Goal: Task Accomplishment & Management: Use online tool/utility

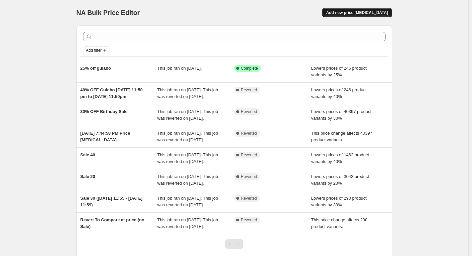
click at [344, 14] on span "Add new price [MEDICAL_DATA]" at bounding box center [357, 12] width 62 height 5
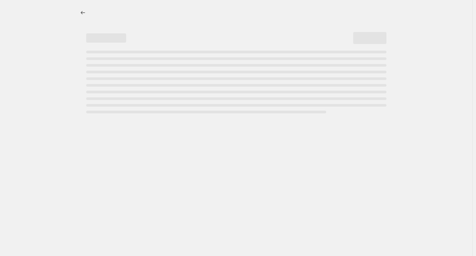
select select "percentage"
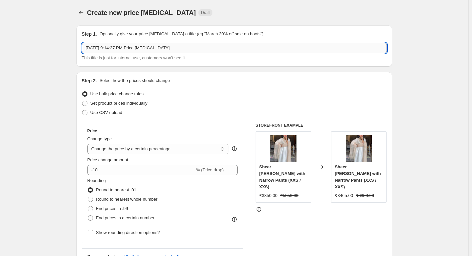
click at [113, 51] on input "[DATE] 9:14:37 PM Price [MEDICAL_DATA]" at bounding box center [234, 48] width 305 height 11
type input "[PERSON_NAME] GST"
click at [199, 170] on span "% (Price drop)" at bounding box center [210, 169] width 28 height 5
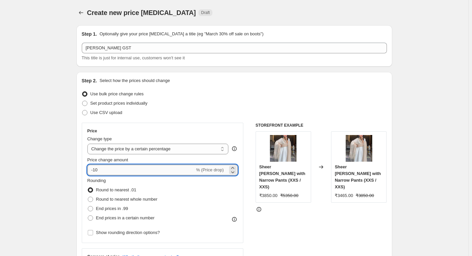
click at [186, 169] on input "-10" at bounding box center [141, 169] width 107 height 11
type input "-1"
type input "-6"
type input "6"
click at [193, 183] on div "Rounding Round to nearest .01 Round to nearest whole number End prices in .99 E…" at bounding box center [163, 199] width 151 height 45
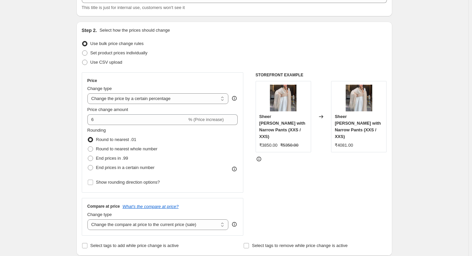
scroll to position [67, 0]
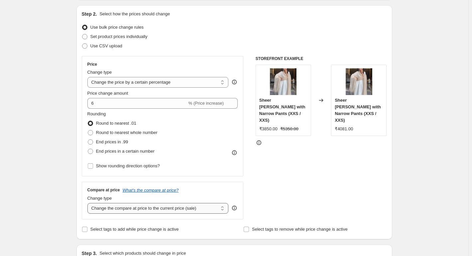
click at [110, 209] on select "Change the compare at price to the current price (sale) Change the compare at p…" at bounding box center [158, 208] width 141 height 11
select select "percentage"
click at [89, 203] on select "Change the compare at price to the current price (sale) Change the compare at p…" at bounding box center [158, 208] width 141 height 11
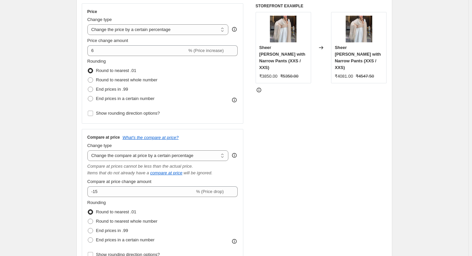
scroll to position [133, 0]
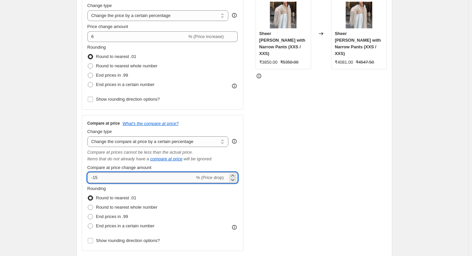
click at [133, 179] on input "-15" at bounding box center [141, 177] width 107 height 11
type input "-1"
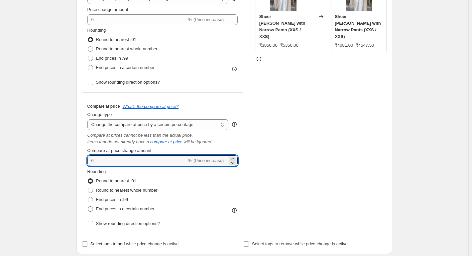
scroll to position [166, 0]
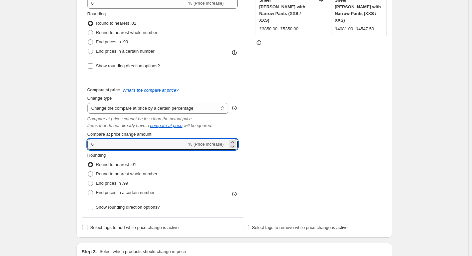
type input "6"
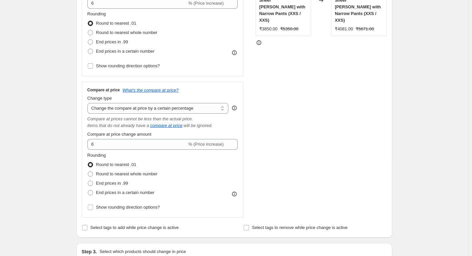
click at [320, 150] on div "STOREFRONT EXAMPLE Sheer [PERSON_NAME] with Narrow Pants (XXS / XXS) ₹3850.00 ₹…" at bounding box center [321, 86] width 131 height 261
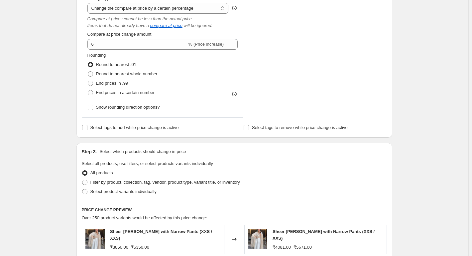
scroll to position [299, 0]
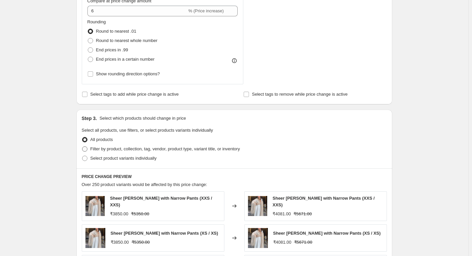
click at [153, 153] on label "Filter by product, collection, tag, vendor, product type, variant title, or inv…" at bounding box center [161, 148] width 158 height 9
click at [83, 146] on input "Filter by product, collection, tag, vendor, product type, variant title, or inv…" at bounding box center [82, 146] width 0 height 0
radio input "true"
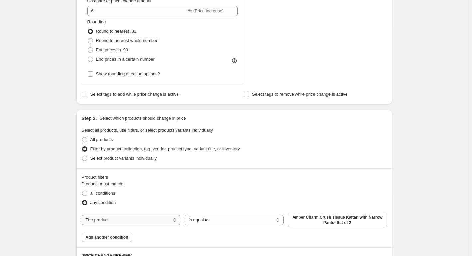
click at [161, 214] on div "The product The product's collection The product's tag The product's vendor The…" at bounding box center [234, 219] width 305 height 15
click at [157, 218] on select "The product The product's collection The product's tag The product's vendor The…" at bounding box center [131, 219] width 99 height 11
select select "collection"
click at [321, 219] on button "EXPRESS SHIPPING" at bounding box center [337, 217] width 99 height 9
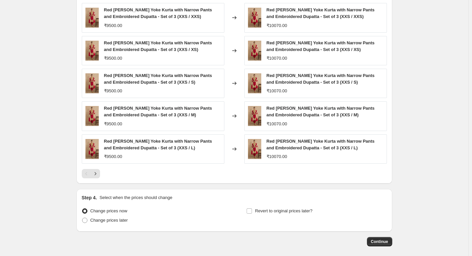
scroll to position [594, 0]
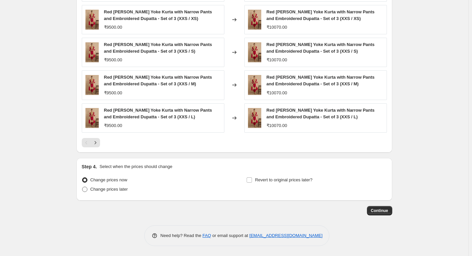
click at [121, 191] on span "Change prices later" at bounding box center [110, 188] width 38 height 5
click at [83, 187] on input "Change prices later" at bounding box center [82, 186] width 0 height 0
radio input "true"
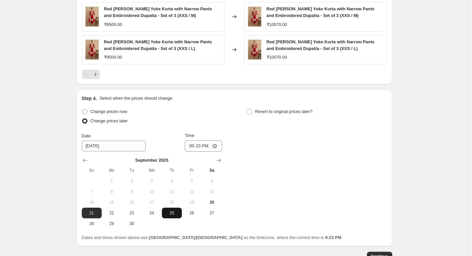
scroll to position [693, 0]
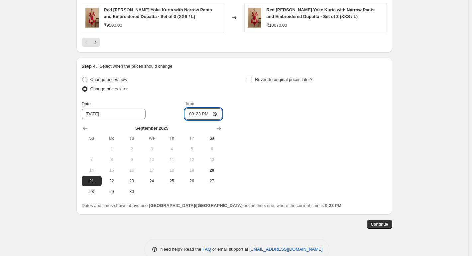
click at [218, 112] on input "21:23" at bounding box center [203, 113] width 37 height 11
type input "06:30"
click at [350, 195] on div "Change prices now Change prices later Date [DATE] Time 06:[DATE] Mo Tu We Th Fr…" at bounding box center [234, 136] width 305 height 122
click at [381, 228] on button "Continue" at bounding box center [379, 223] width 25 height 9
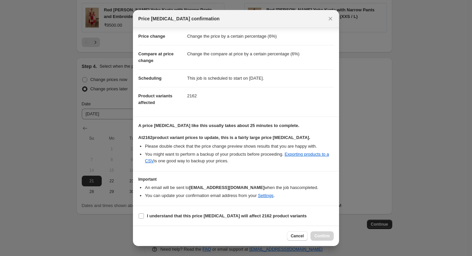
scroll to position [12, 0]
click at [166, 215] on b "I understand that this price [MEDICAL_DATA] will affect 2162 product variants" at bounding box center [227, 215] width 160 height 5
click at [144, 215] on input "I understand that this price [MEDICAL_DATA] will affect 2162 product variants" at bounding box center [141, 215] width 5 height 5
checkbox input "true"
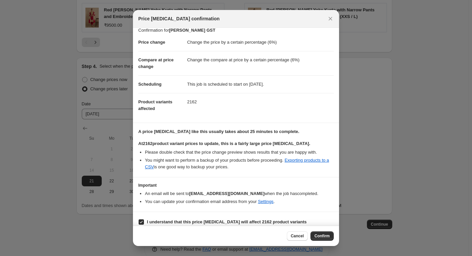
scroll to position [0, 0]
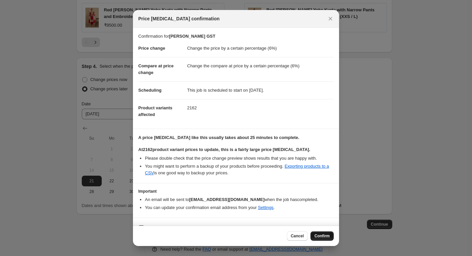
click at [320, 238] on span "Confirm" at bounding box center [322, 235] width 15 height 5
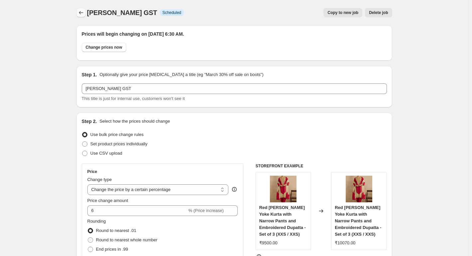
click at [80, 8] on button "Price change jobs" at bounding box center [81, 12] width 9 height 9
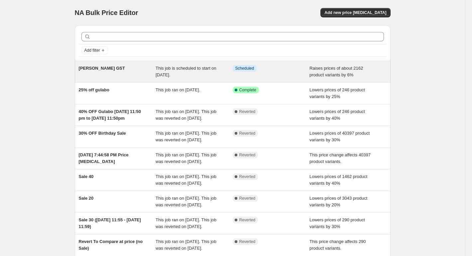
click at [147, 77] on div "[PERSON_NAME] GST" at bounding box center [117, 71] width 77 height 13
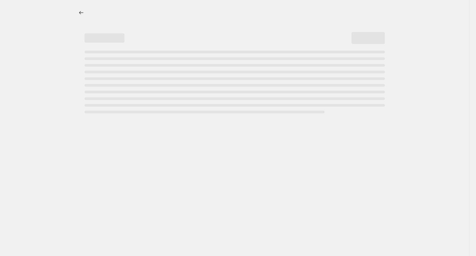
select select "percentage"
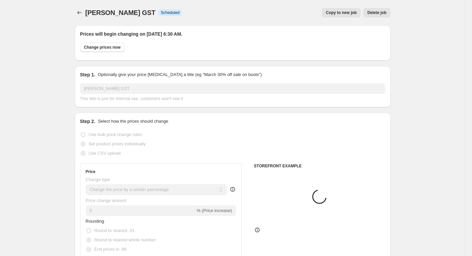
select select "collection"
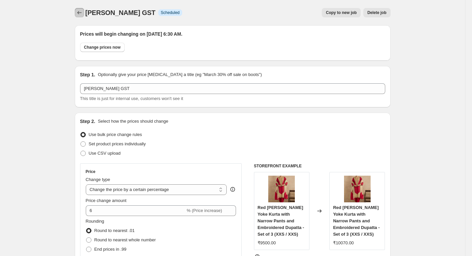
click at [77, 12] on button "Price change jobs" at bounding box center [79, 12] width 9 height 9
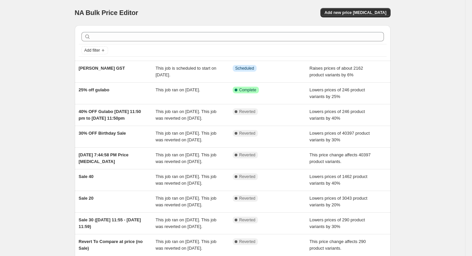
click at [360, 5] on div "NA Bulk Price Editor. This page is ready NA Bulk Price Editor Add new price cha…" at bounding box center [233, 12] width 316 height 25
click at [362, 10] on button "Add new price [MEDICAL_DATA]" at bounding box center [356, 12] width 70 height 9
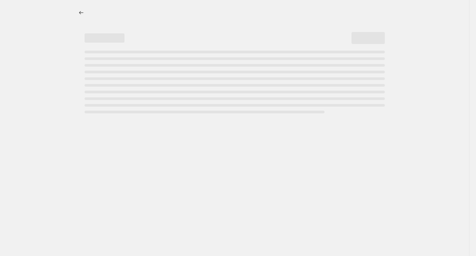
select select "percentage"
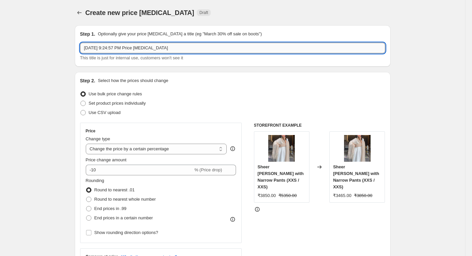
click at [104, 47] on input "Sep 20, 2025, 9:24:57 PM Price change job" at bounding box center [232, 48] width 305 height 11
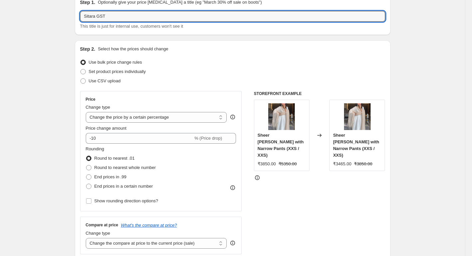
scroll to position [33, 0]
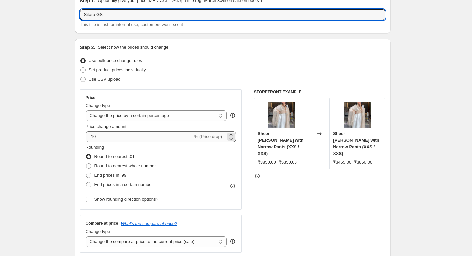
type input "Sitara GST"
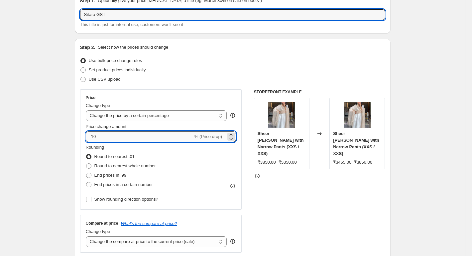
click at [135, 137] on input "-10" at bounding box center [139, 136] width 107 height 11
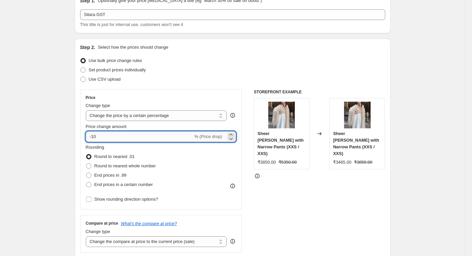
type input "-1"
type input "6"
click at [276, 199] on div "STOREFRONT EXAMPLE Sheer Daisy Kurta with Narrow Pants (XXS / XXS) ₹3850.00 ₹53…" at bounding box center [319, 170] width 131 height 163
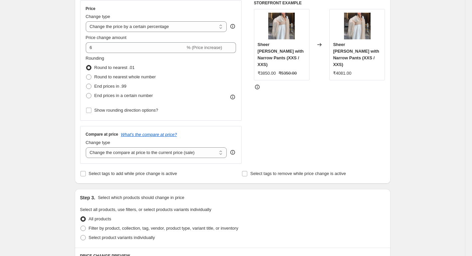
scroll to position [133, 0]
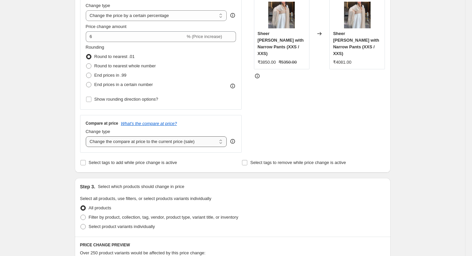
click at [145, 140] on select "Change the compare at price to the current price (sale) Change the compare at p…" at bounding box center [156, 141] width 141 height 11
select select "percentage"
click at [87, 136] on select "Change the compare at price to the current price (sale) Change the compare at p…" at bounding box center [156, 141] width 141 height 11
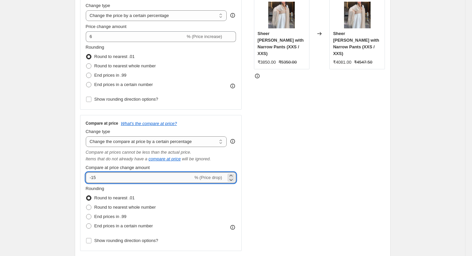
click at [126, 177] on input "-15" at bounding box center [139, 177] width 107 height 11
type input "-1"
type input "6"
click at [345, 131] on div "STOREFRONT EXAMPLE Sheer Daisy Kurta with Narrow Pants (XXS / XXS) ₹3850.00 ₹53…" at bounding box center [319, 119] width 131 height 261
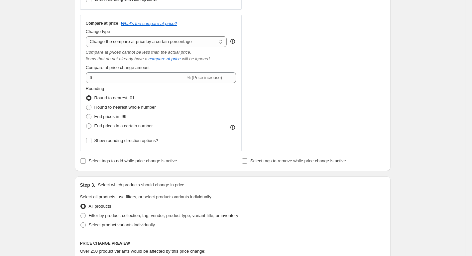
scroll to position [299, 0]
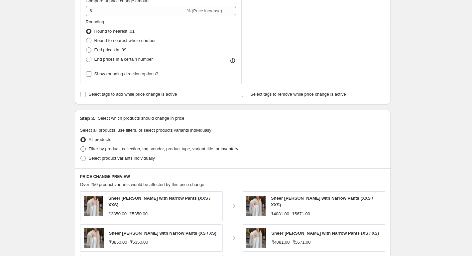
click at [119, 147] on span "Filter by product, collection, tag, vendor, product type, variant title, or inv…" at bounding box center [164, 148] width 150 height 5
click at [81, 146] on input "Filter by product, collection, tag, vendor, product type, variant title, or inv…" at bounding box center [81, 146] width 0 height 0
radio input "true"
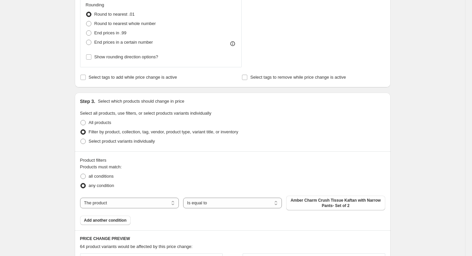
scroll to position [333, 0]
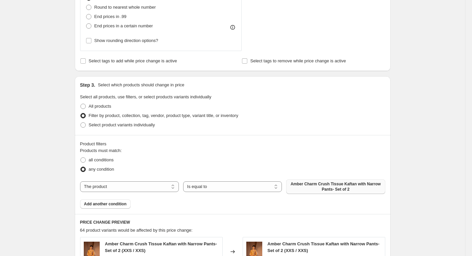
click at [324, 189] on span "Amber Charm Crush Tissue Kaftan with Narrow Pants- Set of 2" at bounding box center [335, 186] width 91 height 11
click at [142, 183] on select "The product The product's collection The product's tag The product's vendor The…" at bounding box center [129, 186] width 99 height 11
select select "collection"
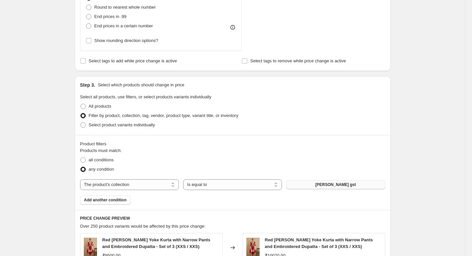
click at [335, 183] on span "[PERSON_NAME] gst" at bounding box center [336, 184] width 41 height 5
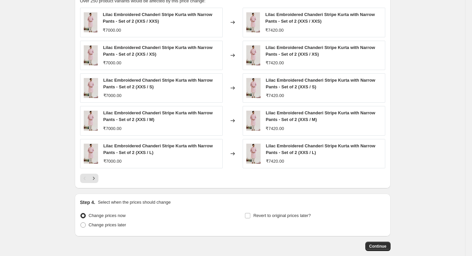
scroll to position [594, 0]
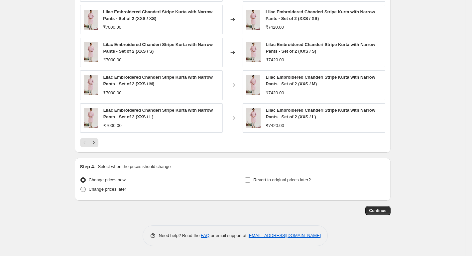
click at [108, 188] on span "Change prices later" at bounding box center [108, 188] width 38 height 5
click at [81, 187] on input "Change prices later" at bounding box center [81, 186] width 0 height 0
radio input "true"
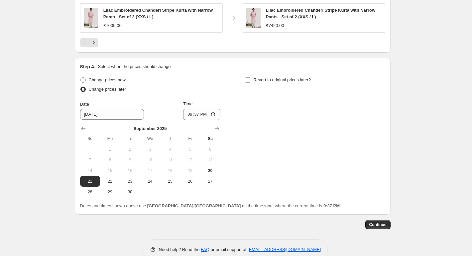
scroll to position [693, 0]
click at [217, 113] on input "21:37" at bounding box center [201, 113] width 37 height 11
type input "07:30"
click at [359, 196] on div "Change prices now Change prices later Date 9/21/2025 Time 07:30 September 2025 …" at bounding box center [232, 136] width 305 height 122
click at [371, 220] on button "Continue" at bounding box center [378, 223] width 25 height 9
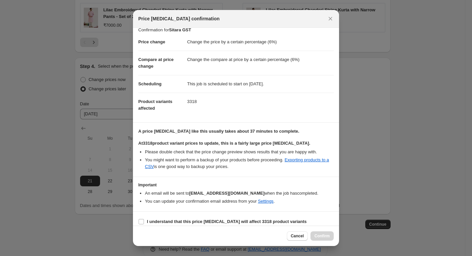
scroll to position [12, 0]
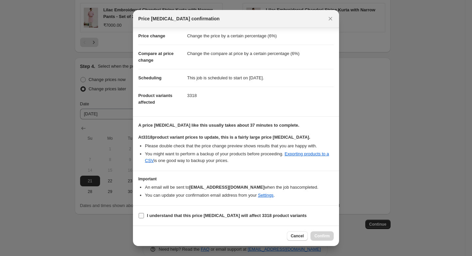
click at [211, 212] on label "I understand that this price change job will affect 3318 product variants" at bounding box center [222, 215] width 169 height 9
click at [144, 213] on input "I understand that this price change job will affect 3318 product variants" at bounding box center [141, 215] width 5 height 5
checkbox input "true"
click at [321, 235] on span "Confirm" at bounding box center [322, 235] width 15 height 5
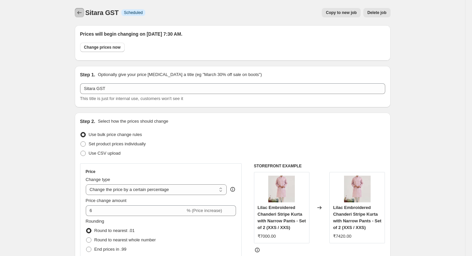
click at [83, 15] on icon "Price change jobs" at bounding box center [79, 12] width 7 height 7
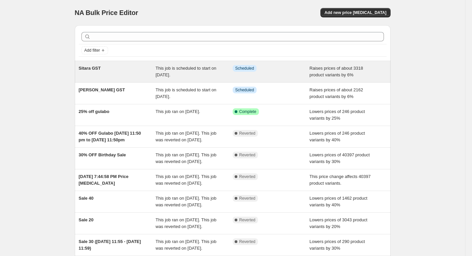
click at [115, 71] on div "Sitara GST" at bounding box center [117, 71] width 77 height 13
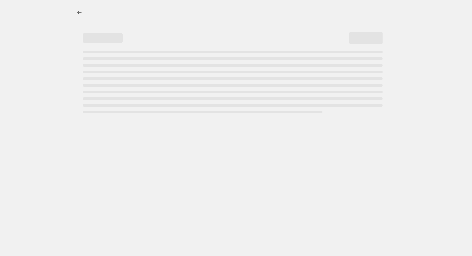
select select "percentage"
select select "collection"
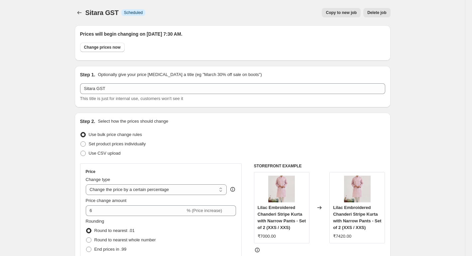
click at [379, 16] on button "Delete job" at bounding box center [377, 12] width 27 height 9
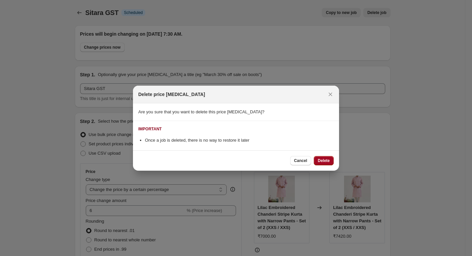
click at [321, 162] on span "Delete" at bounding box center [324, 160] width 12 height 5
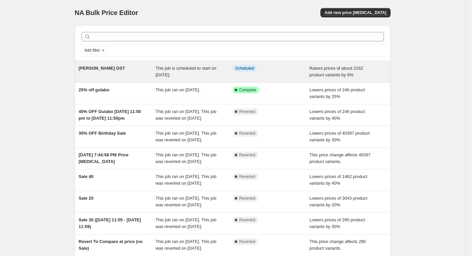
click at [177, 76] on span "This job is scheduled to start on [DATE]." at bounding box center [186, 72] width 61 height 12
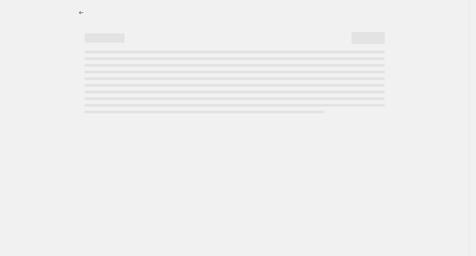
select select "percentage"
select select "collection"
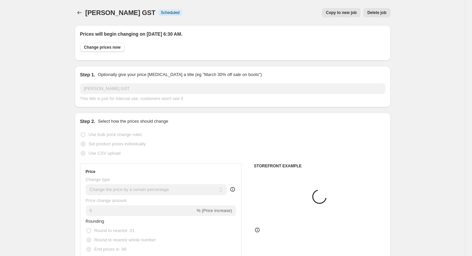
click at [384, 17] on div "Chandrima GST. This page is ready Chandrima GST Info Scheduled Copy to new job …" at bounding box center [233, 12] width 316 height 25
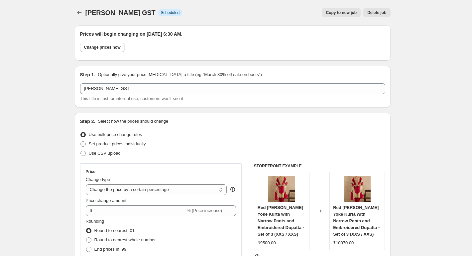
click at [383, 15] on span "Delete job" at bounding box center [377, 12] width 19 height 5
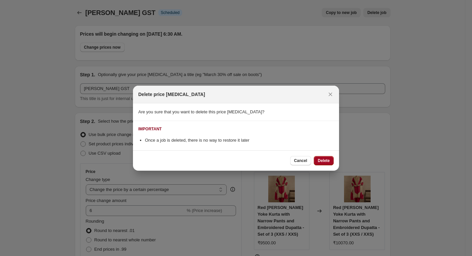
click at [330, 160] on button "Delete" at bounding box center [324, 160] width 20 height 9
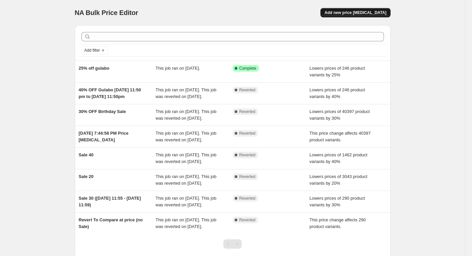
click at [352, 10] on span "Add new price [MEDICAL_DATA]" at bounding box center [356, 12] width 62 height 5
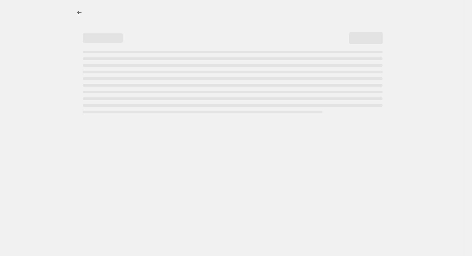
select select "percentage"
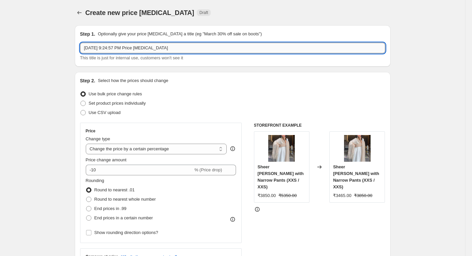
click at [115, 44] on input "Sep 20, 2025, 9:24:57 PM Price change job" at bounding box center [232, 48] width 305 height 11
paste input "Women Kurta Set"
type input "Women Kurta Set"
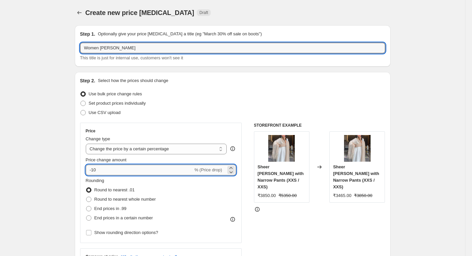
click at [123, 170] on input "-10" at bounding box center [139, 169] width 107 height 11
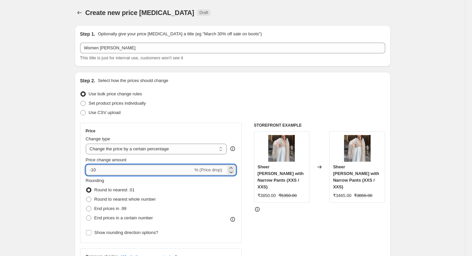
type input "-1"
type input "6"
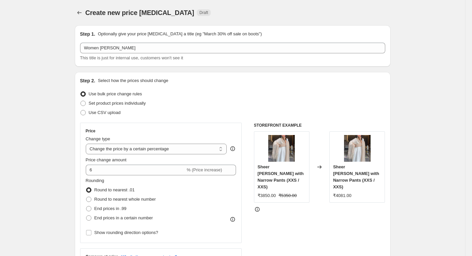
click at [271, 206] on div at bounding box center [319, 209] width 131 height 7
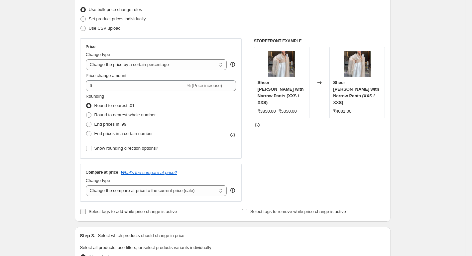
scroll to position [100, 0]
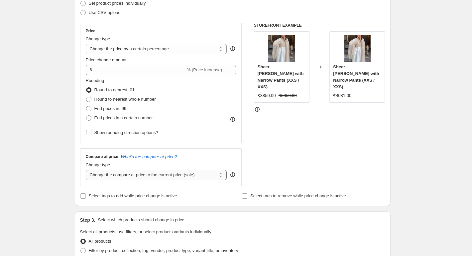
click at [118, 176] on select "Change the compare at price to the current price (sale) Change the compare at p…" at bounding box center [156, 174] width 141 height 11
select select "percentage"
click at [87, 169] on select "Change the compare at price to the current price (sale) Change the compare at p…" at bounding box center [156, 174] width 141 height 11
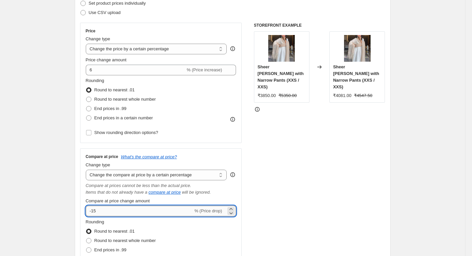
click at [115, 211] on input "-15" at bounding box center [139, 210] width 107 height 11
type input "-1"
type input "6"
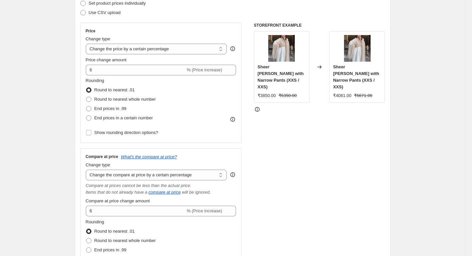
click at [323, 168] on div "STOREFRONT EXAMPLE Sheer [PERSON_NAME] with Narrow Pants (XXS / XXS) ₹3850.00 ₹…" at bounding box center [319, 153] width 131 height 261
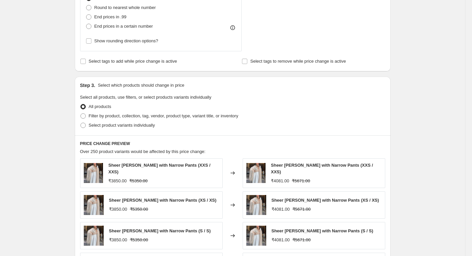
scroll to position [333, 0]
click at [132, 116] on span "Filter by product, collection, tag, vendor, product type, variant title, or inv…" at bounding box center [164, 115] width 150 height 5
click at [81, 113] on input "Filter by product, collection, tag, vendor, product type, variant title, or inv…" at bounding box center [81, 113] width 0 height 0
radio input "true"
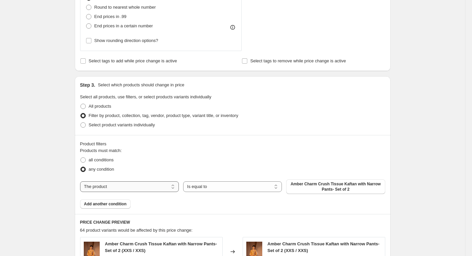
click at [117, 188] on select "The product The product's collection The product's tag The product's vendor The…" at bounding box center [129, 186] width 99 height 11
select select "product_type"
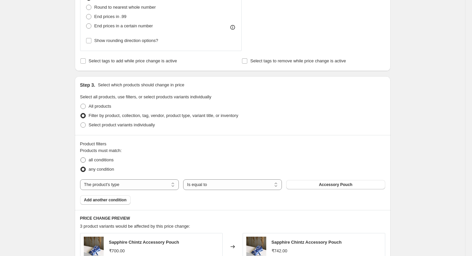
click at [109, 163] on span "all conditions" at bounding box center [101, 159] width 25 height 7
click at [81, 157] on input "all conditions" at bounding box center [81, 157] width 0 height 0
radio input "true"
click at [324, 186] on span "Accessory Pouch" at bounding box center [336, 184] width 34 height 5
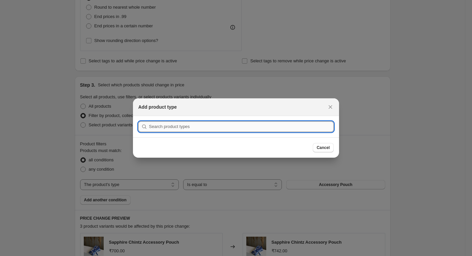
click at [181, 125] on input ":rf4:" at bounding box center [241, 126] width 185 height 11
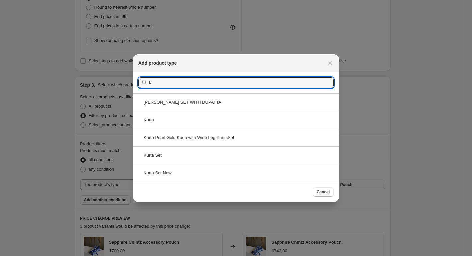
type input "k"
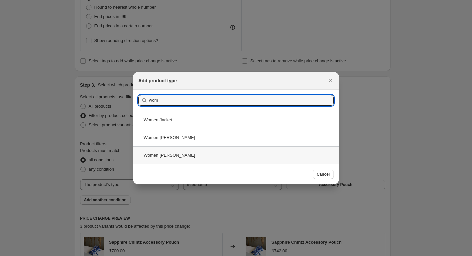
type input "wom"
click at [188, 149] on div "Women Kurta Set" at bounding box center [236, 155] width 206 height 18
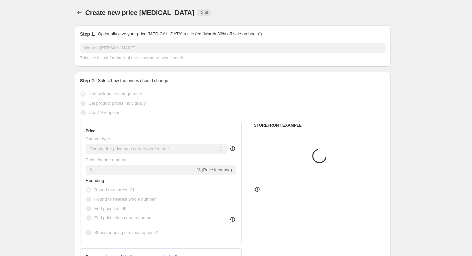
scroll to position [333, 0]
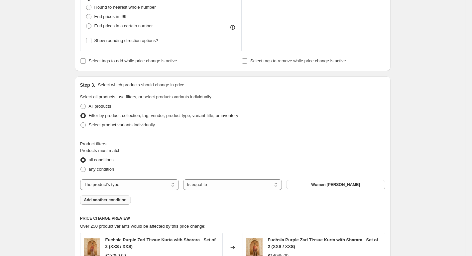
click at [98, 202] on span "Add another condition" at bounding box center [105, 199] width 43 height 5
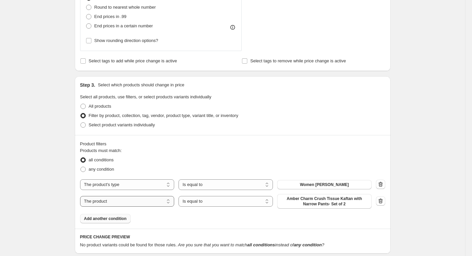
click at [115, 200] on select "The product The product's collection The product's tag The product's vendor The…" at bounding box center [127, 201] width 94 height 11
select select "collection"
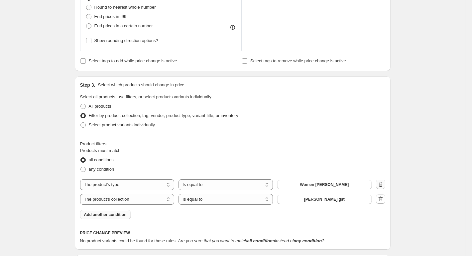
click at [380, 181] on button "button" at bounding box center [380, 183] width 9 height 9
select select "collection"
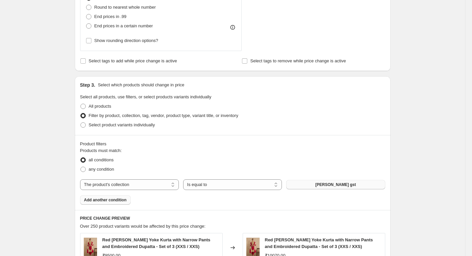
click at [314, 188] on button "[PERSON_NAME] gst" at bounding box center [335, 184] width 99 height 9
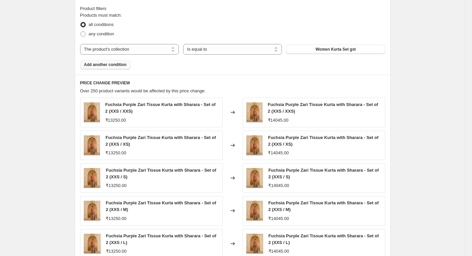
scroll to position [566, 0]
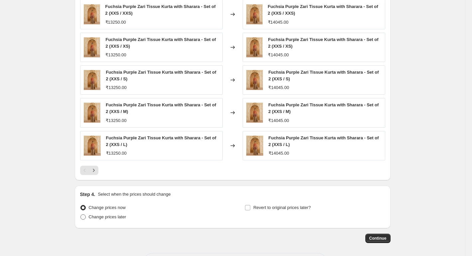
click at [109, 219] on span "Change prices later" at bounding box center [108, 216] width 38 height 5
click at [81, 214] on input "Change prices later" at bounding box center [81, 214] width 0 height 0
radio input "true"
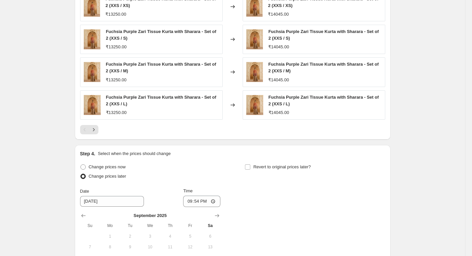
scroll to position [699, 0]
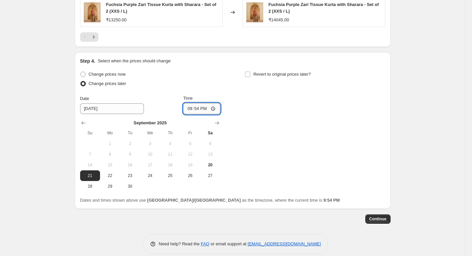
click at [209, 108] on input "21:54" at bounding box center [201, 108] width 37 height 11
click at [214, 109] on input "21:54" at bounding box center [201, 108] width 37 height 11
type input "06:30"
click at [307, 170] on div "Change prices now Change prices later Date [DATE] Time 06:[DATE] Mo Tu We Th Fr…" at bounding box center [232, 131] width 305 height 122
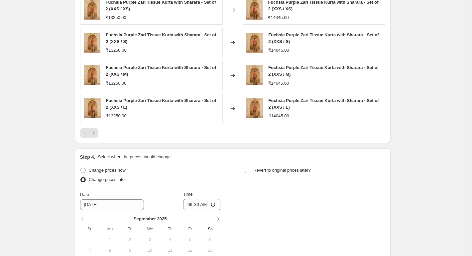
scroll to position [665, 0]
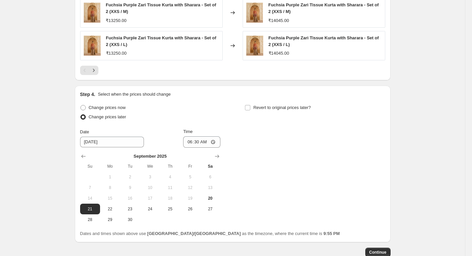
click at [376, 250] on span "Continue" at bounding box center [378, 251] width 17 height 5
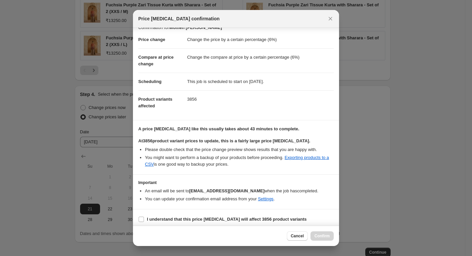
scroll to position [12, 0]
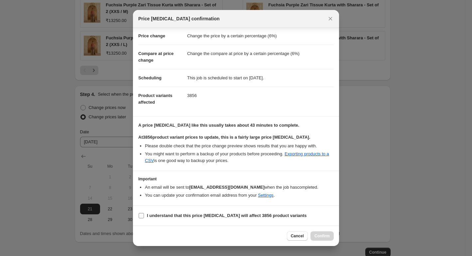
click at [169, 212] on span "I understand that this price change job will affect 3856 product variants" at bounding box center [227, 215] width 160 height 7
click at [144, 213] on input "I understand that this price change job will affect 3856 product variants" at bounding box center [141, 215] width 5 height 5
checkbox input "true"
click at [316, 232] on button "Confirm" at bounding box center [322, 235] width 23 height 9
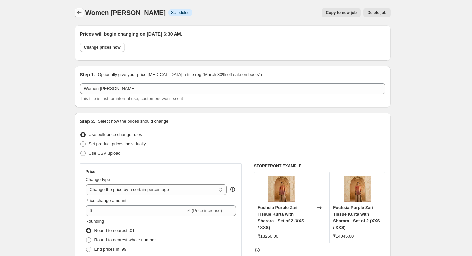
click at [83, 14] on icon "Price change jobs" at bounding box center [79, 12] width 7 height 7
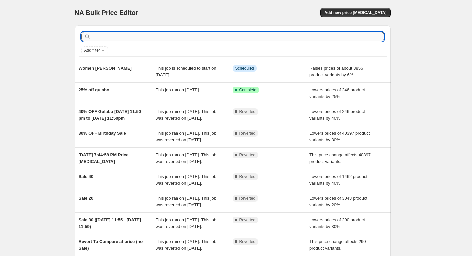
click at [116, 40] on input "text" at bounding box center [238, 36] width 292 height 9
click at [366, 12] on span "Add new price [MEDICAL_DATA]" at bounding box center [356, 12] width 62 height 5
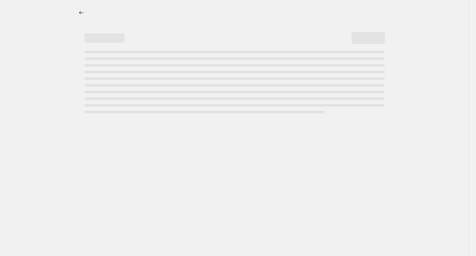
select select "percentage"
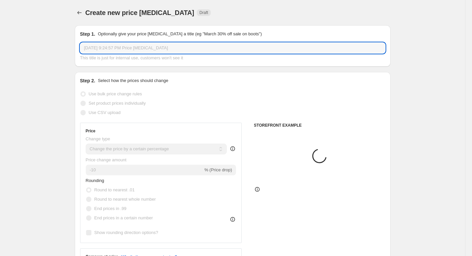
click at [101, 49] on input "Sep 20, 2025, 9:24:57 PM Price change job" at bounding box center [232, 48] width 305 height 11
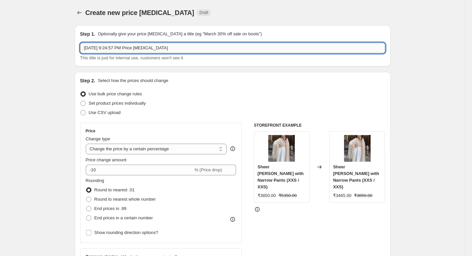
click at [101, 49] on input "Sep 20, 2025, 9:24:57 PM Price change job" at bounding box center [232, 48] width 305 height 11
paste input "Women Kurta"
type input "Women Kurta GST"
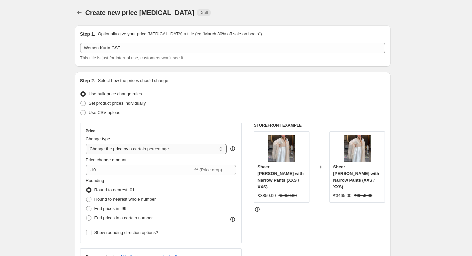
click at [132, 149] on select "Change the price to a certain amount Change the price by a certain amount Chang…" at bounding box center [156, 148] width 141 height 11
click at [87, 143] on select "Change the price to a certain amount Change the price by a certain amount Chang…" at bounding box center [156, 148] width 141 height 11
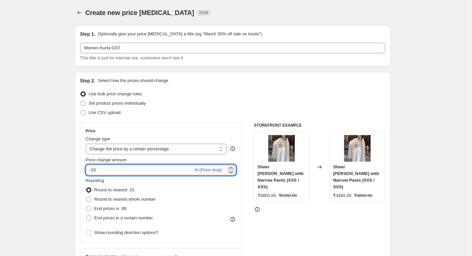
click at [142, 172] on input "-10" at bounding box center [139, 169] width 107 height 11
type input "-1"
type input "6"
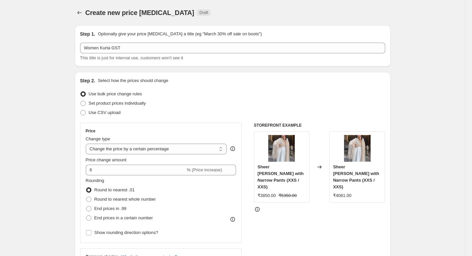
click at [274, 208] on div "STOREFRONT EXAMPLE Sheer Daisy Kurta with Narrow Pants (XXS / XXS) ₹3850.00 ₹53…" at bounding box center [319, 203] width 131 height 163
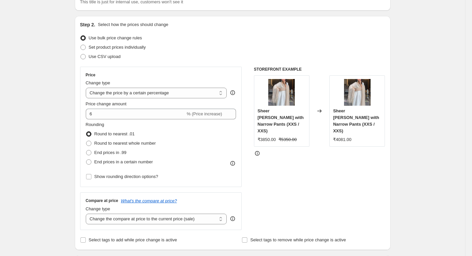
scroll to position [67, 0]
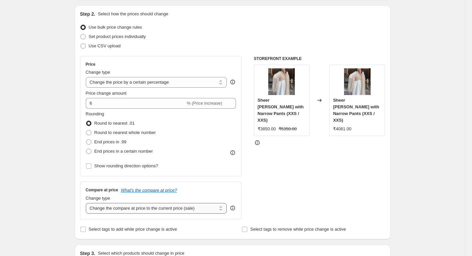
click at [167, 213] on select "Change the compare at price to the current price (sale) Change the compare at p…" at bounding box center [156, 208] width 141 height 11
select select "percentage"
click at [87, 203] on select "Change the compare at price to the current price (sale) Change the compare at p…" at bounding box center [156, 208] width 141 height 11
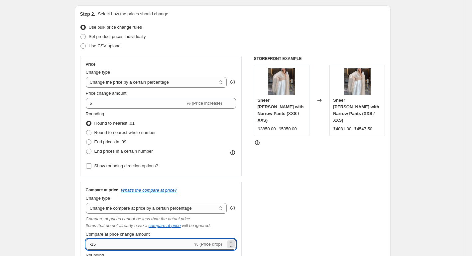
click at [129, 244] on input "-15" at bounding box center [139, 244] width 107 height 11
type input "-1"
type input "6"
click at [288, 198] on div "STOREFRONT EXAMPLE Sheer Daisy Kurta with Narrow Pants (XXS / XXS) ₹3850.00 ₹53…" at bounding box center [319, 186] width 131 height 261
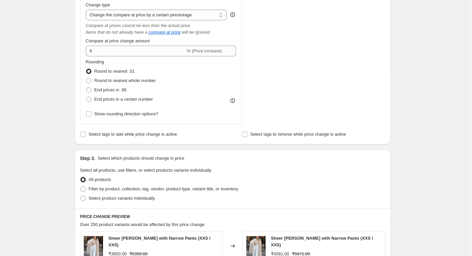
scroll to position [299, 0]
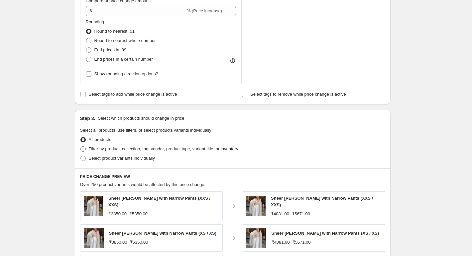
click at [124, 150] on span "Filter by product, collection, tag, vendor, product type, variant title, or inv…" at bounding box center [164, 148] width 150 height 5
click at [81, 146] on input "Filter by product, collection, tag, vendor, product type, variant title, or inv…" at bounding box center [81, 146] width 0 height 0
radio input "true"
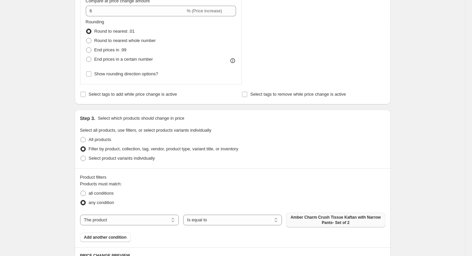
click at [315, 221] on span "Amber Charm Crush Tissue Kaftan with Narrow Pants- Set of 2" at bounding box center [335, 219] width 91 height 11
click at [106, 222] on select "The product The product's collection The product's tag The product's vendor The…" at bounding box center [129, 219] width 99 height 11
select select "collection"
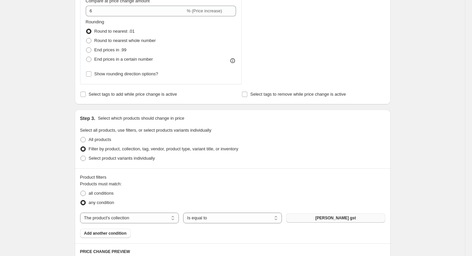
click at [323, 220] on button "[PERSON_NAME] gst" at bounding box center [335, 217] width 99 height 9
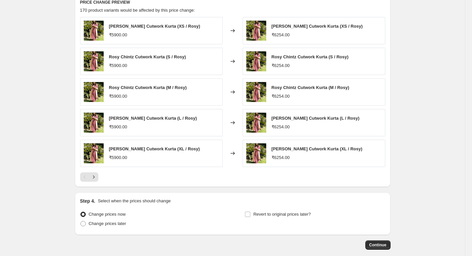
scroll to position [583, 0]
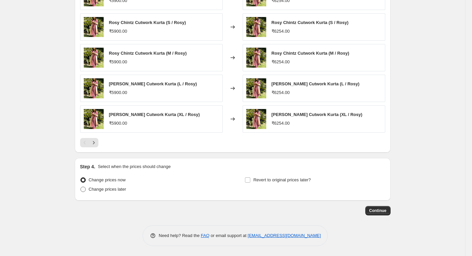
click at [110, 186] on span "Change prices later" at bounding box center [108, 188] width 38 height 5
click at [81, 186] on input "Change prices later" at bounding box center [81, 186] width 0 height 0
radio input "true"
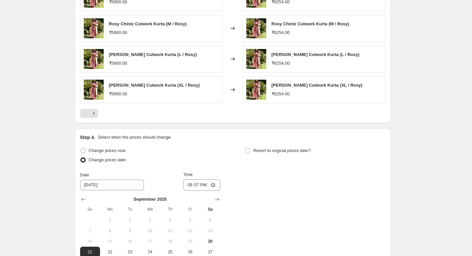
scroll to position [650, 0]
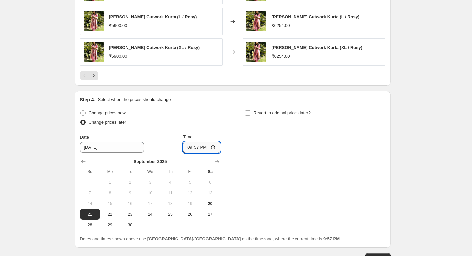
click at [213, 148] on input "21:57" at bounding box center [201, 146] width 37 height 11
type input "06:30"
click at [283, 197] on div "Change prices now Change prices later Date [DATE] Time 06:[DATE] Mo Tu We Th Fr…" at bounding box center [232, 169] width 305 height 122
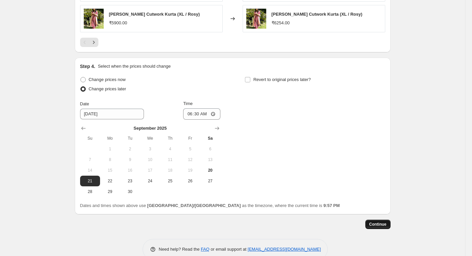
click at [378, 224] on span "Continue" at bounding box center [378, 223] width 17 height 5
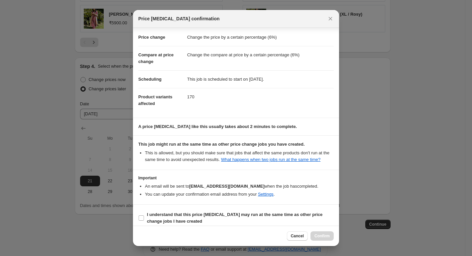
scroll to position [17, 0]
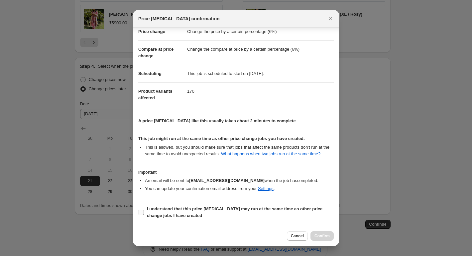
click at [148, 216] on b "I understand that this price change job may run at the same time as other price…" at bounding box center [235, 212] width 176 height 12
click at [144, 215] on input "I understand that this price change job may run at the same time as other price…" at bounding box center [141, 211] width 5 height 5
checkbox input "true"
click at [323, 236] on span "Confirm" at bounding box center [322, 235] width 15 height 5
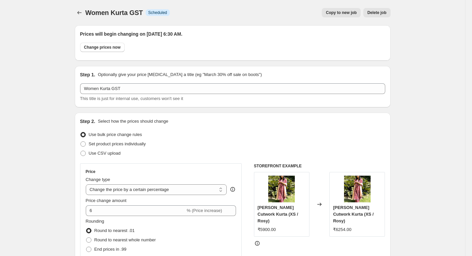
click at [79, 17] on div "Women Kurta GST. This page is ready Women Kurta GST Info Scheduled Copy to new …" at bounding box center [233, 12] width 316 height 25
click at [79, 12] on icon "Price change jobs" at bounding box center [79, 12] width 7 height 7
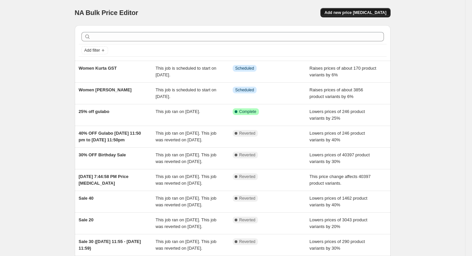
click at [357, 11] on span "Add new price [MEDICAL_DATA]" at bounding box center [356, 12] width 62 height 5
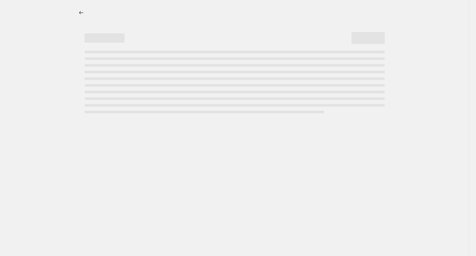
select select "percentage"
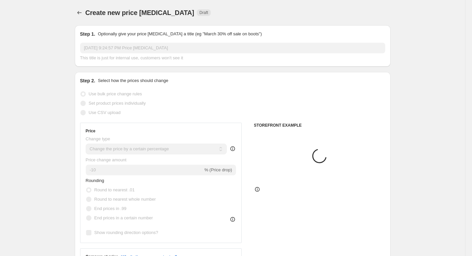
click at [100, 42] on div "Step 1. Optionally give your price change job a title (eg "March 30% off sale o…" at bounding box center [232, 46] width 305 height 31
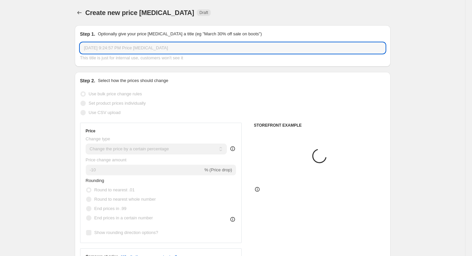
click at [106, 47] on input "Sep 20, 2025, 9:24:57 PM Price change job" at bounding box center [232, 48] width 305 height 11
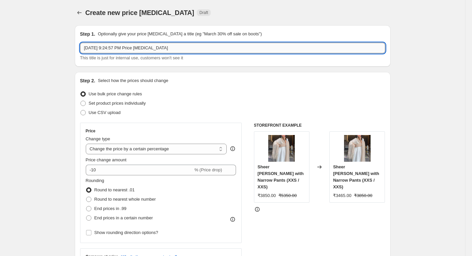
click at [106, 47] on input "Sep 20, 2025, 9:24:57 PM Price change job" at bounding box center [232, 48] width 305 height 11
paste input "Women Jacket"
type input "Women Jacket GST"
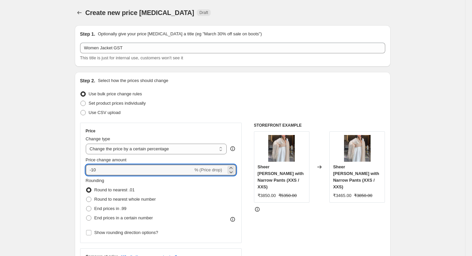
drag, startPoint x: 106, startPoint y: 170, endPoint x: 83, endPoint y: 175, distance: 24.2
click at [83, 175] on div "Price Change type Change the price to a certain amount Change the price by a ce…" at bounding box center [161, 182] width 162 height 120
type input "6"
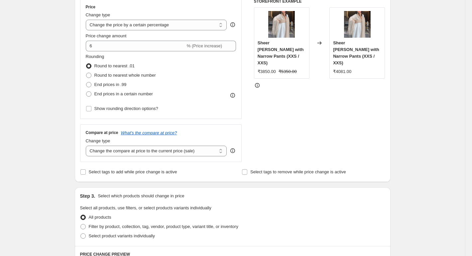
scroll to position [133, 0]
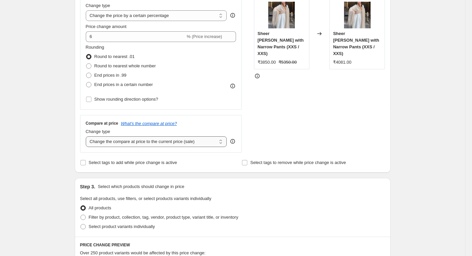
click at [113, 145] on select "Change the compare at price to the current price (sale) Change the compare at p…" at bounding box center [156, 141] width 141 height 11
select select "percentage"
click at [87, 136] on select "Change the compare at price to the current price (sale) Change the compare at p…" at bounding box center [156, 141] width 141 height 11
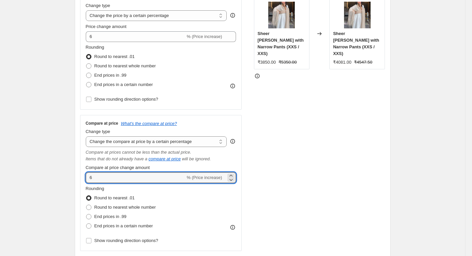
drag, startPoint x: 105, startPoint y: 179, endPoint x: 60, endPoint y: 180, distance: 45.3
click at [62, 180] on div "Create new price change job. This page is ready Create new price change job Dra…" at bounding box center [233, 250] width 466 height 766
type input "6"
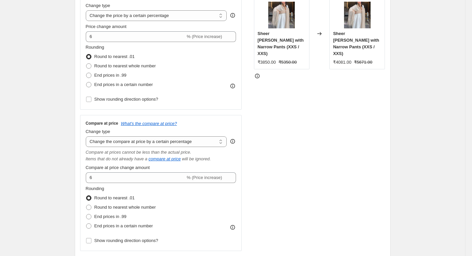
click at [60, 180] on div "Create new price change job. This page is ready Create new price change job Dra…" at bounding box center [233, 250] width 466 height 766
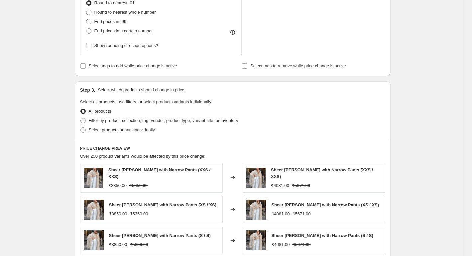
scroll to position [333, 0]
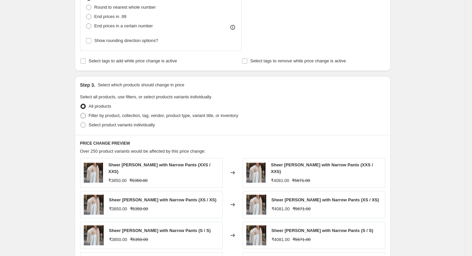
click at [95, 118] on span "Filter by product, collection, tag, vendor, product type, variant title, or inv…" at bounding box center [164, 115] width 150 height 5
click at [81, 113] on input "Filter by product, collection, tag, vendor, product type, variant title, or inv…" at bounding box center [81, 113] width 0 height 0
radio input "true"
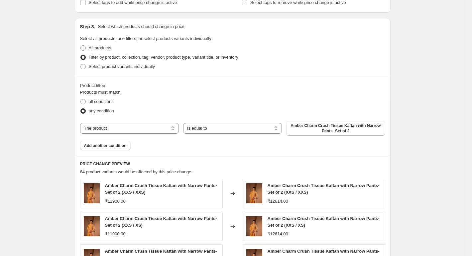
scroll to position [399, 0]
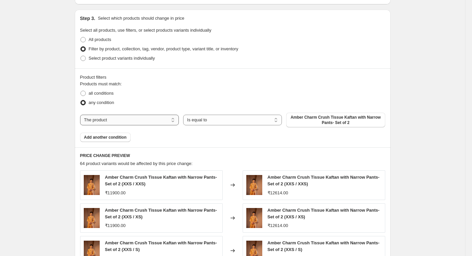
click at [120, 125] on select "The product The product's collection The product's tag The product's vendor The…" at bounding box center [129, 119] width 99 height 11
select select "collection"
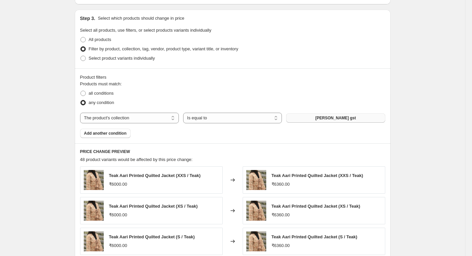
click at [311, 118] on button "[PERSON_NAME] gst" at bounding box center [335, 117] width 99 height 9
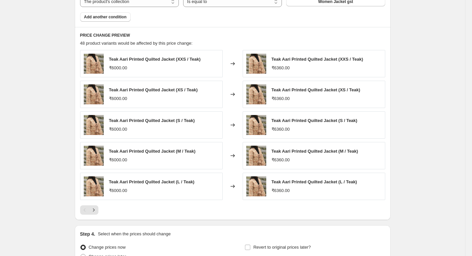
scroll to position [583, 0]
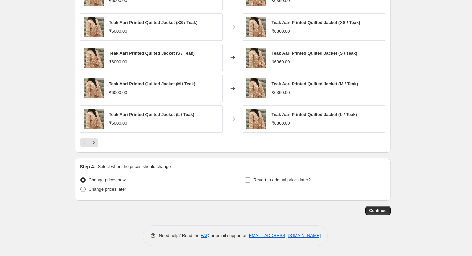
click at [112, 190] on span "Change prices later" at bounding box center [108, 188] width 38 height 5
click at [81, 187] on input "Change prices later" at bounding box center [81, 186] width 0 height 0
radio input "true"
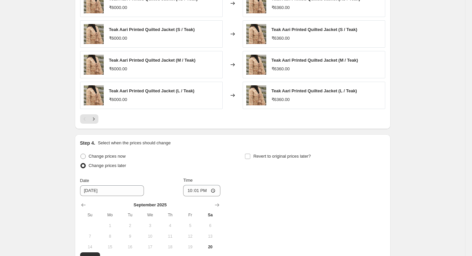
scroll to position [616, 0]
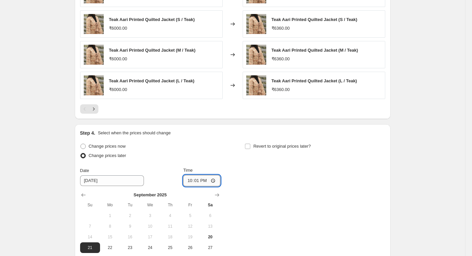
click at [208, 183] on input "22:01" at bounding box center [201, 180] width 37 height 11
click at [212, 180] on input "22:01" at bounding box center [201, 180] width 37 height 11
type input "06:30"
click at [262, 181] on div "Change prices now Change prices later Date [DATE] Time 06:[DATE] Mo Tu We Th Fr…" at bounding box center [232, 202] width 305 height 122
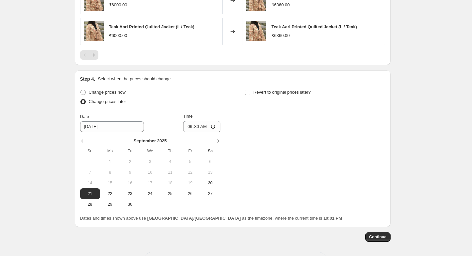
scroll to position [697, 0]
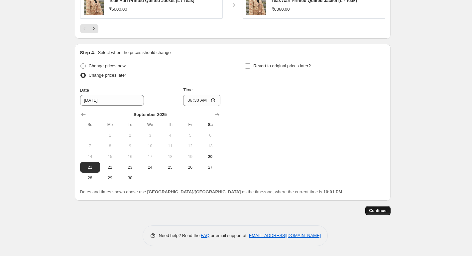
click at [377, 211] on span "Continue" at bounding box center [378, 210] width 17 height 5
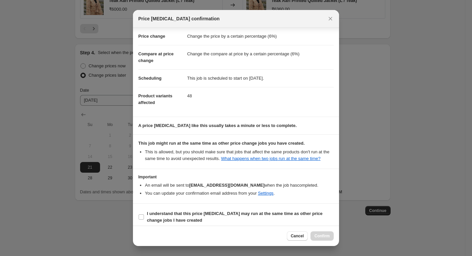
scroll to position [17, 0]
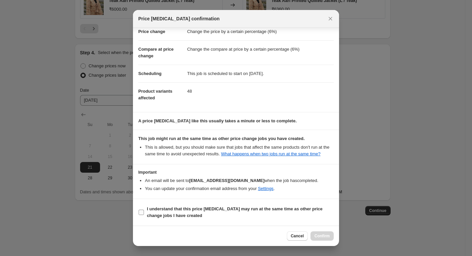
click at [181, 212] on b "I understand that this price change job may run at the same time as other price…" at bounding box center [235, 212] width 176 height 12
click at [144, 212] on input "I understand that this price change job may run at the same time as other price…" at bounding box center [141, 211] width 5 height 5
checkbox input "true"
click at [319, 231] on div "Cancel Confirm" at bounding box center [236, 235] width 206 height 20
click at [320, 233] on button "Confirm" at bounding box center [322, 235] width 23 height 9
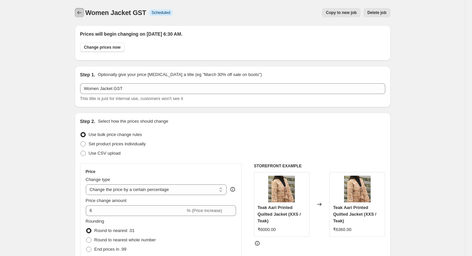
click at [83, 13] on icon "Price change jobs" at bounding box center [79, 12] width 7 height 7
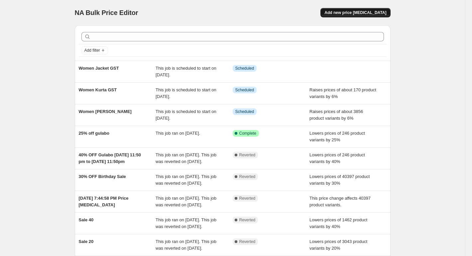
click at [358, 12] on span "Add new price [MEDICAL_DATA]" at bounding box center [356, 12] width 62 height 5
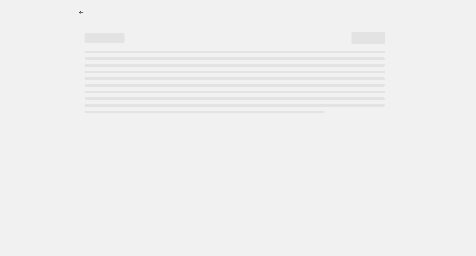
select select "percentage"
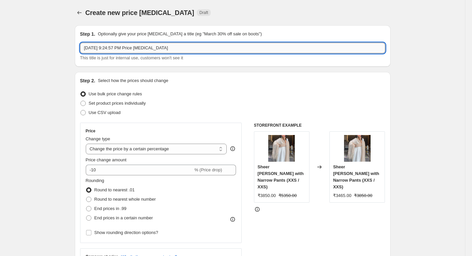
click at [138, 52] on input "Sep 20, 2025, 9:24:57 PM Price change job" at bounding box center [232, 48] width 305 height 11
paste input "Coord Set GST"
click at [138, 52] on input "Coord Set GST" at bounding box center [232, 48] width 305 height 11
type input "Coord Set GST"
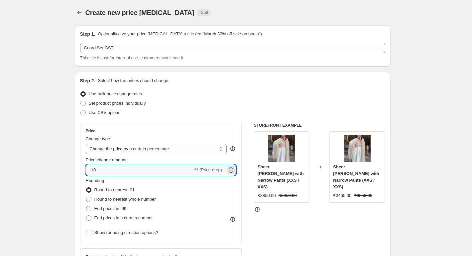
drag, startPoint x: 119, startPoint y: 172, endPoint x: 52, endPoint y: 178, distance: 68.2
type input "6"
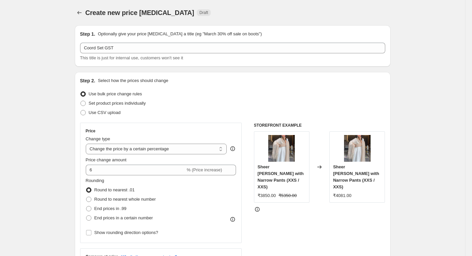
click at [256, 194] on div "Sheer Daisy Kurta with Narrow Pants (XXS / XXS) ₹3850.00 ₹5350.00" at bounding box center [282, 166] width 56 height 71
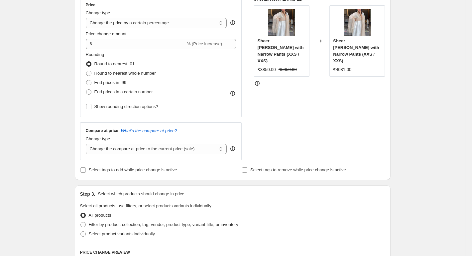
scroll to position [133, 0]
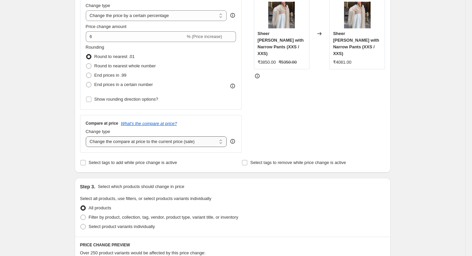
click at [131, 142] on select "Change the compare at price to the current price (sale) Change the compare at p…" at bounding box center [156, 141] width 141 height 11
select select "percentage"
click at [87, 136] on select "Change the compare at price to the current price (sale) Change the compare at p…" at bounding box center [156, 141] width 141 height 11
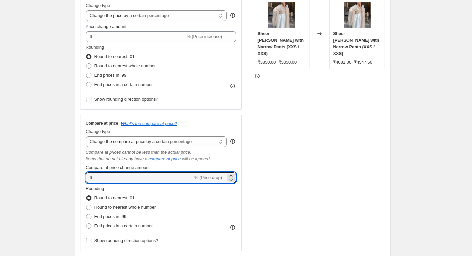
drag, startPoint x: 116, startPoint y: 175, endPoint x: 69, endPoint y: 188, distance: 48.9
click at [70, 188] on div "Create new price change job. This page is ready Create new price change job Dra…" at bounding box center [233, 250] width 332 height 766
type input "6"
click at [69, 188] on div "Create new price change job. This page is ready Create new price change job Dra…" at bounding box center [233, 250] width 332 height 766
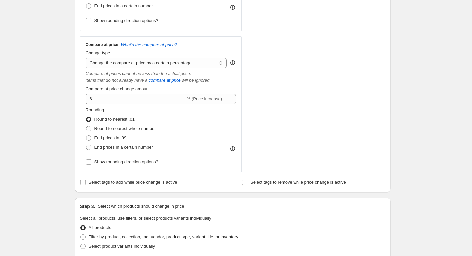
scroll to position [233, 0]
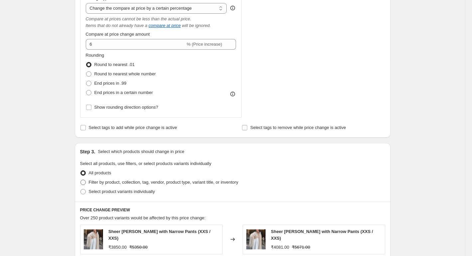
click at [123, 181] on span "Filter by product, collection, tag, vendor, product type, variant title, or inv…" at bounding box center [164, 181] width 150 height 5
click at [81, 180] on input "Filter by product, collection, tag, vendor, product type, variant title, or inv…" at bounding box center [81, 179] width 0 height 0
radio input "true"
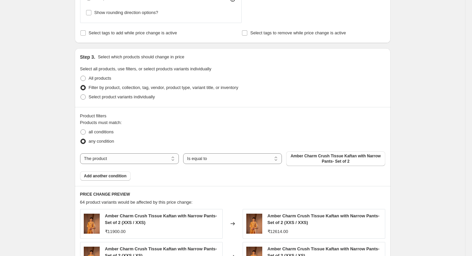
scroll to position [366, 0]
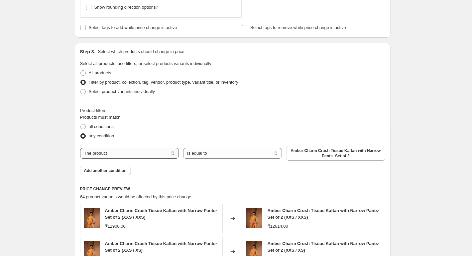
click at [109, 157] on select "The product The product's collection The product's tag The product's vendor The…" at bounding box center [129, 153] width 99 height 11
select select "collection"
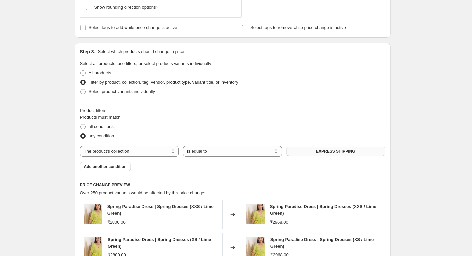
click at [320, 150] on span "EXPRESS SHIPPING" at bounding box center [335, 150] width 39 height 5
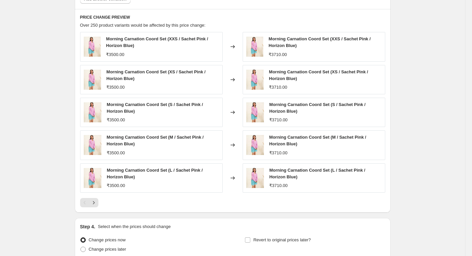
scroll to position [566, 0]
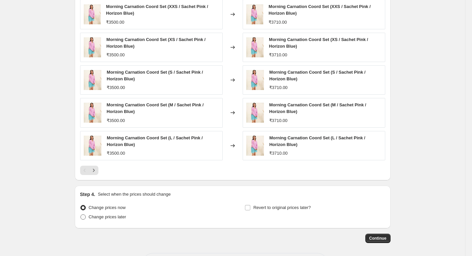
click at [88, 220] on label "Change prices later" at bounding box center [103, 216] width 46 height 9
click at [81, 214] on input "Change prices later" at bounding box center [81, 214] width 0 height 0
radio input "true"
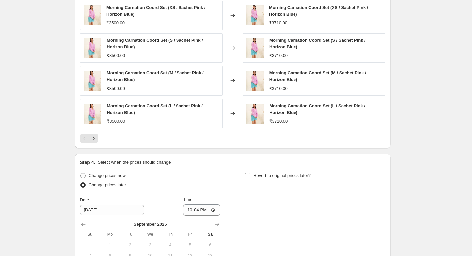
scroll to position [632, 0]
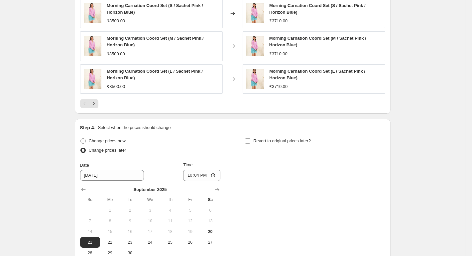
click at [213, 169] on div "Time 22:04" at bounding box center [201, 170] width 37 height 19
click at [212, 175] on input "22:04" at bounding box center [201, 174] width 37 height 11
type input "06:30"
click at [262, 168] on div "Change prices now Change prices later Date [DATE] Time 06:[DATE] Mo Tu We Th Fr…" at bounding box center [232, 197] width 305 height 122
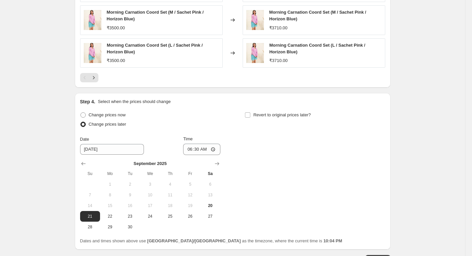
scroll to position [707, 0]
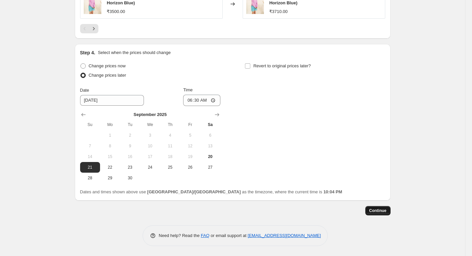
click at [376, 208] on span "Continue" at bounding box center [378, 210] width 17 height 5
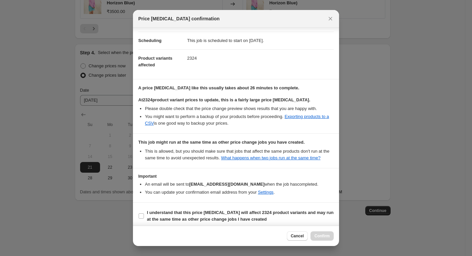
scroll to position [53, 0]
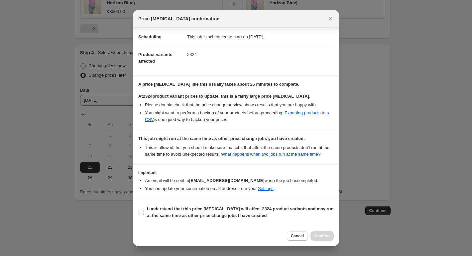
click at [164, 208] on b "I understand that this price change job will affect 2324 product variants and m…" at bounding box center [240, 212] width 187 height 12
click at [144, 209] on input "I understand that this price change job will affect 2324 product variants and m…" at bounding box center [141, 211] width 5 height 5
checkbox input "true"
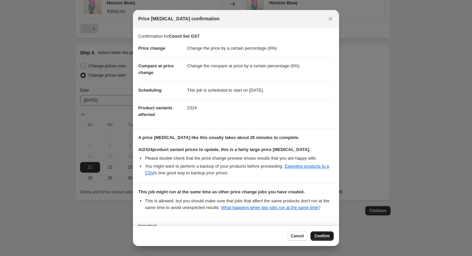
click at [319, 235] on span "Confirm" at bounding box center [322, 235] width 15 height 5
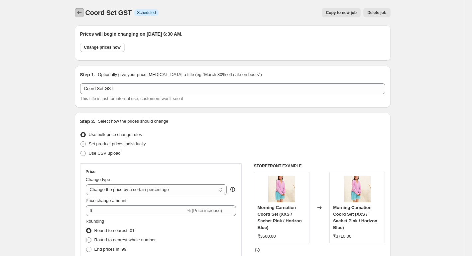
click at [82, 16] on button "Price change jobs" at bounding box center [79, 12] width 9 height 9
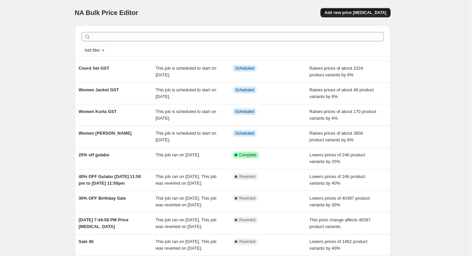
click at [363, 13] on span "Add new price [MEDICAL_DATA]" at bounding box center [356, 12] width 62 height 5
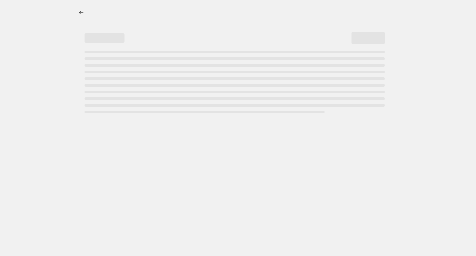
select select "percentage"
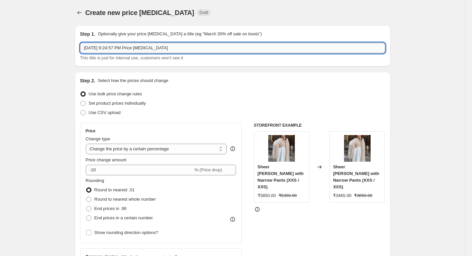
click at [159, 48] on input "Sep 20, 2025, 9:24:57 PM Price change job" at bounding box center [232, 48] width 305 height 11
paste input "Couple Dress GST"
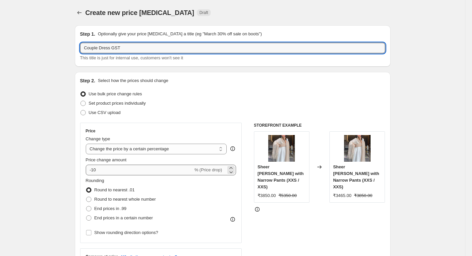
type input "Couple Dress GST"
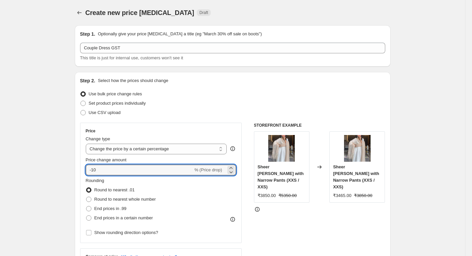
drag, startPoint x: 113, startPoint y: 171, endPoint x: 77, endPoint y: 176, distance: 36.9
click at [77, 176] on div "Step 2. Select how the prices should change Use bulk price change rules Set pro…" at bounding box center [233, 189] width 316 height 234
type input "6"
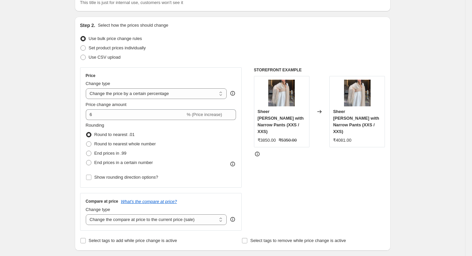
scroll to position [67, 0]
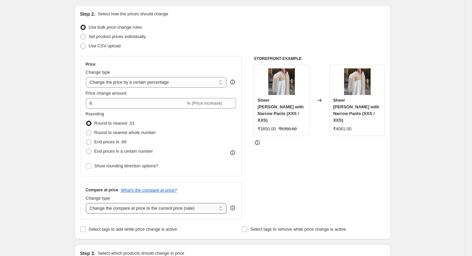
click at [110, 212] on select "Change the compare at price to the current price (sale) Change the compare at p…" at bounding box center [156, 208] width 141 height 11
select select "percentage"
click at [87, 203] on select "Change the compare at price to the current price (sale) Change the compare at p…" at bounding box center [156, 208] width 141 height 11
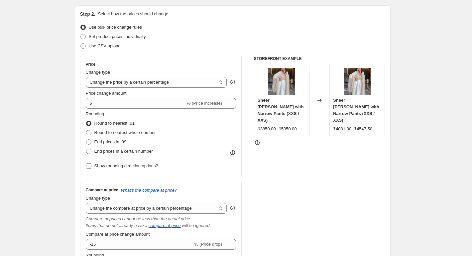
scroll to position [100, 0]
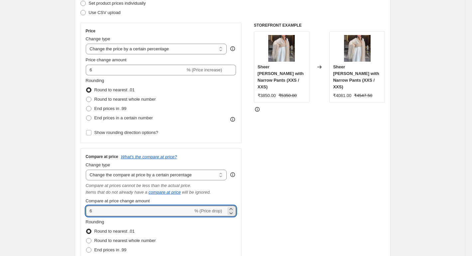
drag, startPoint x: 91, startPoint y: 212, endPoint x: 75, endPoint y: 213, distance: 15.4
type input "6"
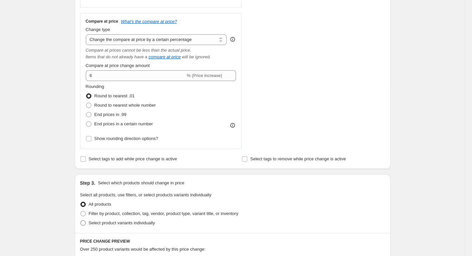
scroll to position [266, 0]
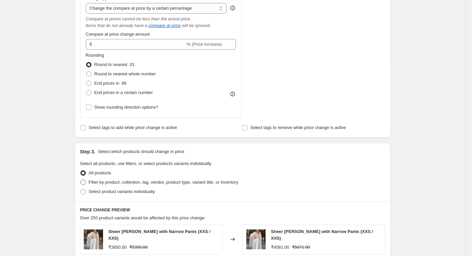
click at [95, 185] on span "Filter by product, collection, tag, vendor, product type, variant title, or inv…" at bounding box center [164, 182] width 150 height 7
click at [81, 180] on input "Filter by product, collection, tag, vendor, product type, variant title, or inv…" at bounding box center [81, 179] width 0 height 0
radio input "true"
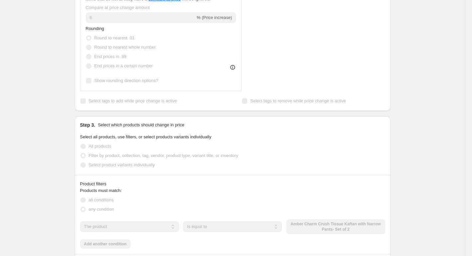
scroll to position [333, 0]
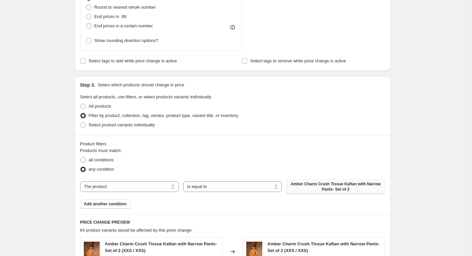
click at [299, 183] on span "Amber Charm Crush Tissue Kaftan with Narrow Pants- Set of 2" at bounding box center [335, 186] width 91 height 11
click at [102, 188] on select "The product The product's collection The product's tag The product's vendor The…" at bounding box center [129, 186] width 99 height 11
select select "collection"
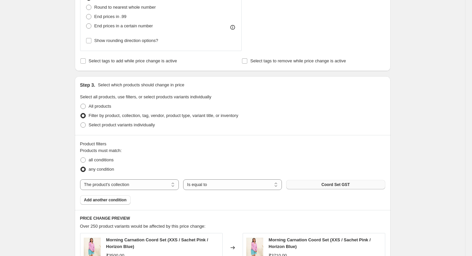
click at [321, 182] on button "Coord Set GST" at bounding box center [335, 184] width 99 height 9
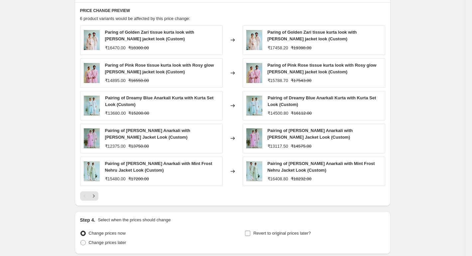
scroll to position [594, 0]
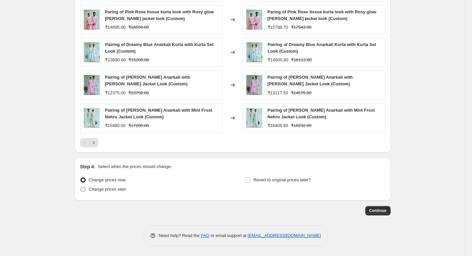
click at [99, 185] on label "Change prices later" at bounding box center [103, 188] width 46 height 9
click at [81, 186] on input "Change prices later" at bounding box center [81, 186] width 0 height 0
radio input "true"
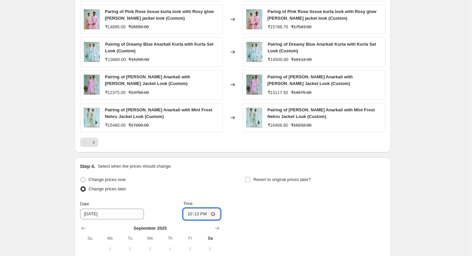
click at [211, 215] on input "22:13" at bounding box center [201, 213] width 37 height 11
click at [213, 213] on input "22:13" at bounding box center [201, 213] width 37 height 11
type input "06:30"
click at [253, 201] on div "Change prices now Change prices later Date [DATE] Time 06:[DATE] Mo Tu We Th Fr…" at bounding box center [232, 236] width 305 height 122
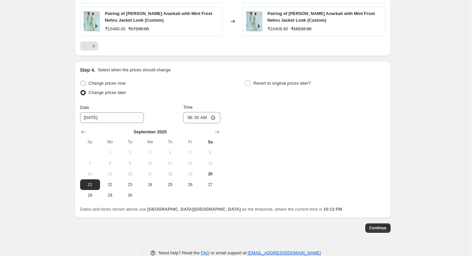
scroll to position [693, 0]
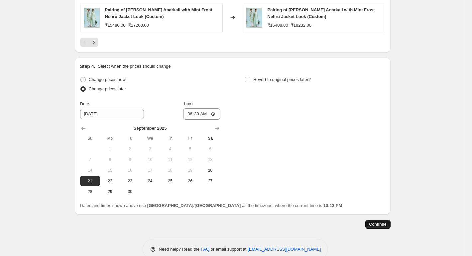
click at [374, 226] on span "Continue" at bounding box center [378, 223] width 17 height 5
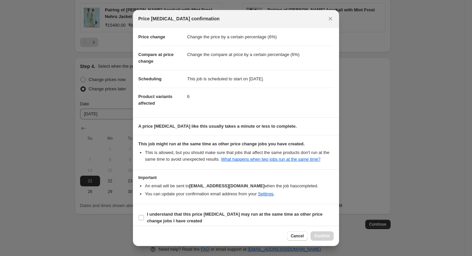
scroll to position [17, 0]
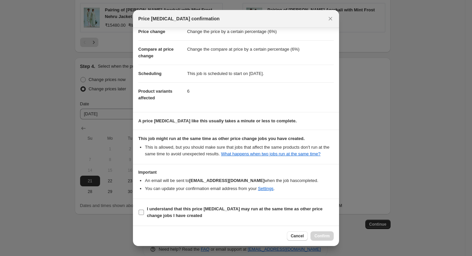
click at [162, 213] on b "I understand that this price change job may run at the same time as other price…" at bounding box center [235, 212] width 176 height 12
click at [144, 213] on input "I understand that this price change job may run at the same time as other price…" at bounding box center [141, 211] width 5 height 5
checkbox input "true"
click at [322, 232] on button "Confirm" at bounding box center [322, 235] width 23 height 9
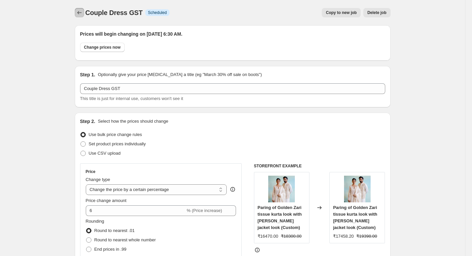
click at [82, 12] on icon "Price change jobs" at bounding box center [79, 12] width 7 height 7
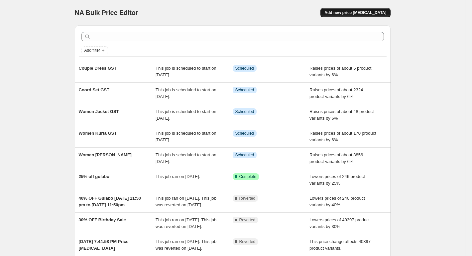
click at [362, 16] on button "Add new price [MEDICAL_DATA]" at bounding box center [356, 12] width 70 height 9
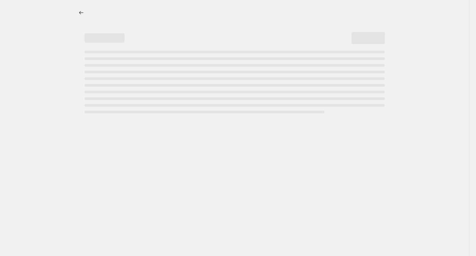
select select "percentage"
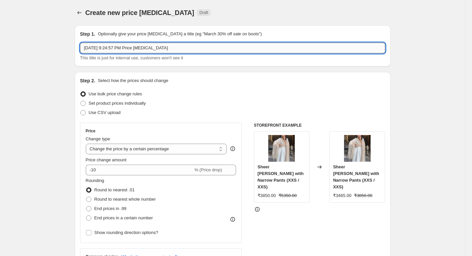
click at [118, 50] on input "Sep 20, 2025, 9:24:57 PM Price change job" at bounding box center [232, 48] width 305 height 11
paste input "Dress"
click at [118, 50] on input "Sep 20, 2025, 9:24:57 PM Price change job" at bounding box center [232, 48] width 305 height 11
click at [118, 50] on input "Dress G" at bounding box center [232, 48] width 305 height 11
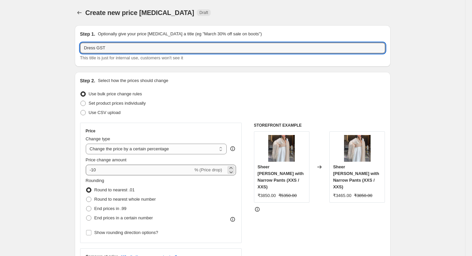
type input "Dress GST"
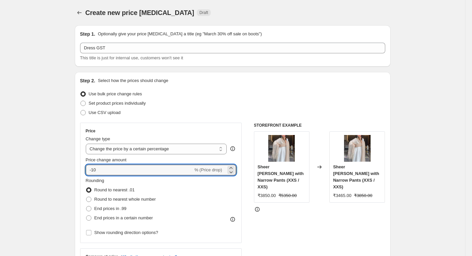
drag, startPoint x: 103, startPoint y: 171, endPoint x: 65, endPoint y: 175, distance: 38.8
type input "6"
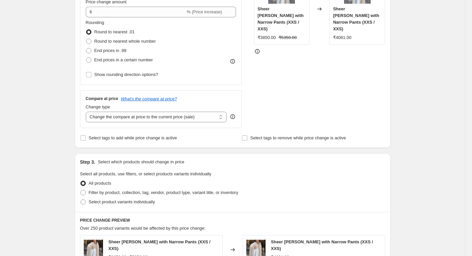
scroll to position [166, 0]
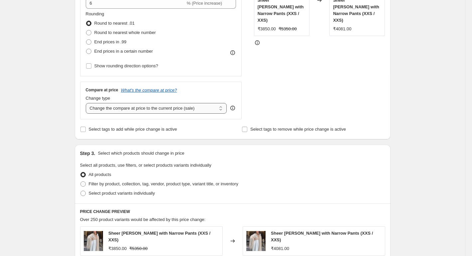
click at [106, 108] on select "Change the compare at price to the current price (sale) Change the compare at p…" at bounding box center [156, 108] width 141 height 11
select select "percentage"
click at [87, 103] on select "Change the compare at price to the current price (sale) Change the compare at p…" at bounding box center [156, 108] width 141 height 11
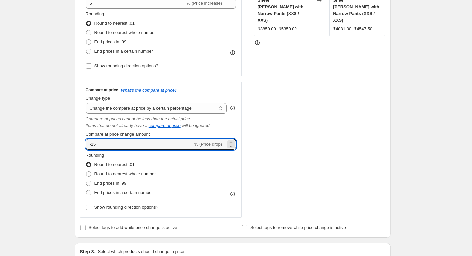
drag, startPoint x: 92, startPoint y: 147, endPoint x: 79, endPoint y: 149, distance: 13.5
click at [79, 149] on div "Step 2. Select how the prices should change Use bulk price change rules Set pro…" at bounding box center [233, 72] width 316 height 332
type input "6"
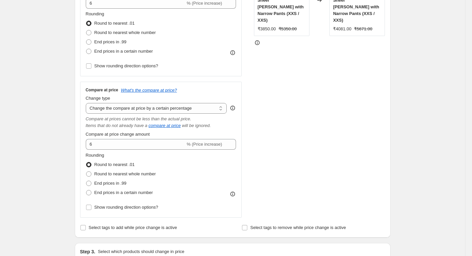
click at [78, 149] on div "Step 2. Select how the prices should change Use bulk price change rules Set pro…" at bounding box center [233, 72] width 316 height 332
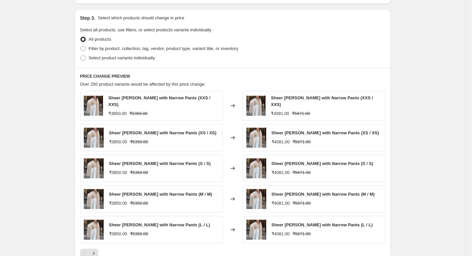
scroll to position [399, 0]
click at [100, 49] on span "Filter by product, collection, tag, vendor, product type, variant title, or inv…" at bounding box center [164, 48] width 150 height 5
click at [81, 47] on input "Filter by product, collection, tag, vendor, product type, variant title, or inv…" at bounding box center [81, 46] width 0 height 0
radio input "true"
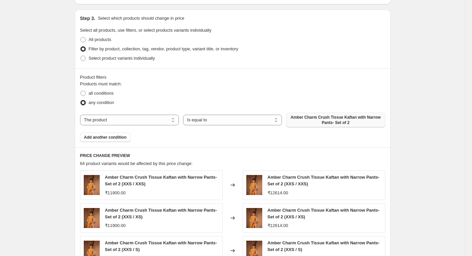
click at [321, 121] on span "Amber Charm Crush Tissue Kaftan with Narrow Pants- Set of 2" at bounding box center [335, 119] width 91 height 11
click at [91, 120] on select "The product The product's collection The product's tag The product's vendor The…" at bounding box center [129, 119] width 99 height 11
select select "collection"
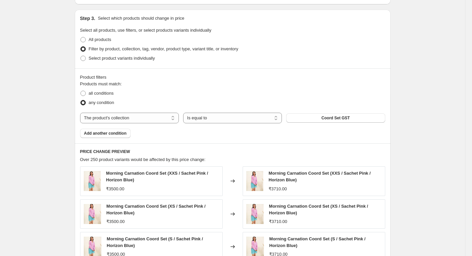
click at [320, 118] on button "Coord Set GST" at bounding box center [335, 117] width 99 height 9
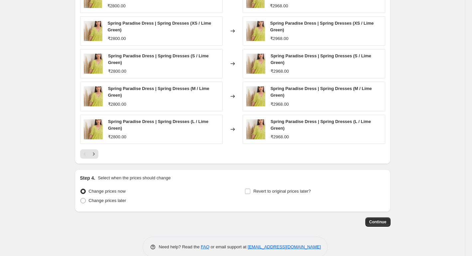
scroll to position [594, 0]
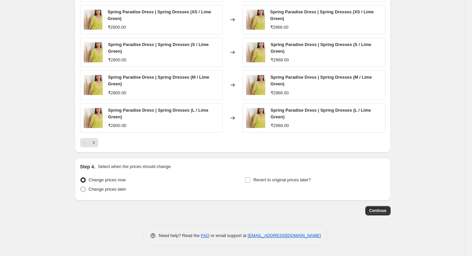
click at [113, 189] on span "Change prices later" at bounding box center [108, 188] width 38 height 5
click at [81, 187] on input "Change prices later" at bounding box center [81, 186] width 0 height 0
radio input "true"
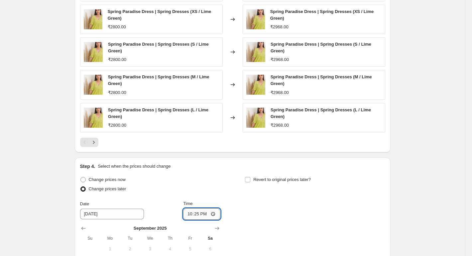
click at [215, 212] on input "22:25" at bounding box center [201, 213] width 37 height 11
type input "06:30"
click at [278, 216] on div "Change prices now Change prices later Date [DATE] Time 06:[DATE] Mo Tu We Th Fr…" at bounding box center [232, 236] width 305 height 122
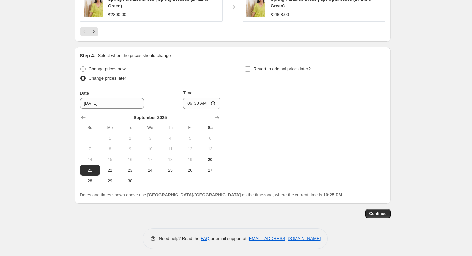
scroll to position [707, 0]
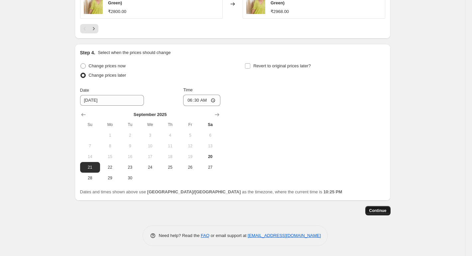
click at [371, 211] on button "Continue" at bounding box center [378, 210] width 25 height 9
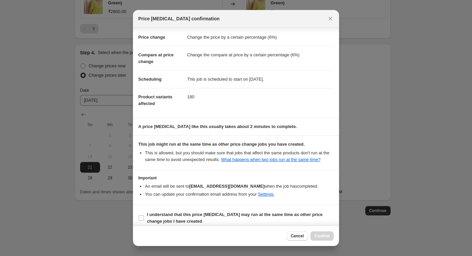
scroll to position [17, 0]
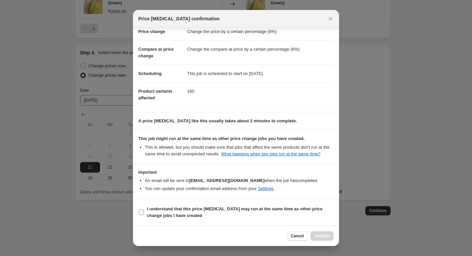
drag, startPoint x: 171, startPoint y: 206, endPoint x: 181, endPoint y: 210, distance: 10.6
click at [171, 206] on b "I understand that this price change job may run at the same time as other price…" at bounding box center [235, 212] width 176 height 12
click at [144, 209] on input "I understand that this price change job may run at the same time as other price…" at bounding box center [141, 211] width 5 height 5
checkbox input "true"
click at [335, 237] on div "Cancel Confirm" at bounding box center [236, 235] width 206 height 20
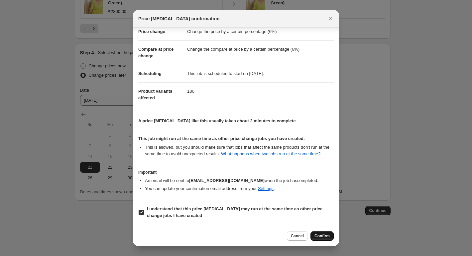
click at [329, 236] on span "Confirm" at bounding box center [322, 235] width 15 height 5
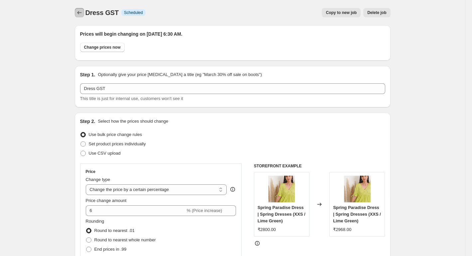
click at [84, 16] on button "Price change jobs" at bounding box center [79, 12] width 9 height 9
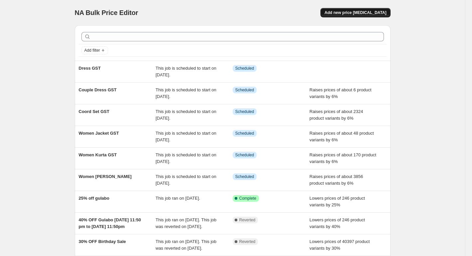
click at [351, 16] on button "Add new price [MEDICAL_DATA]" at bounding box center [356, 12] width 70 height 9
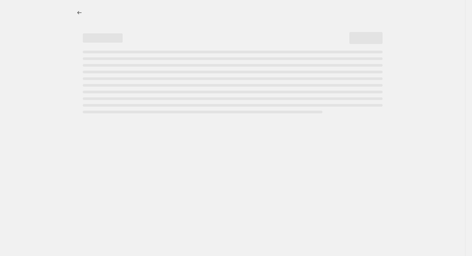
select select "percentage"
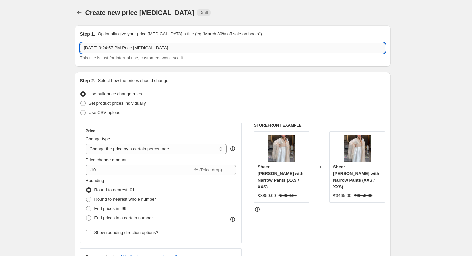
click at [113, 48] on input "Sep 20, 2025, 9:24:57 PM Price change job" at bounding box center [232, 48] width 305 height 11
paste input "Dupatta GST"
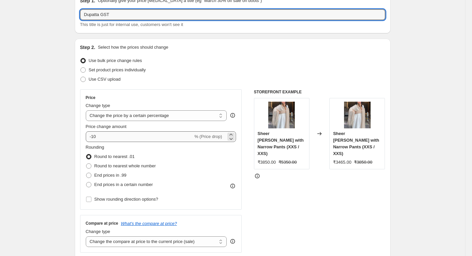
type input "Dupatta GST"
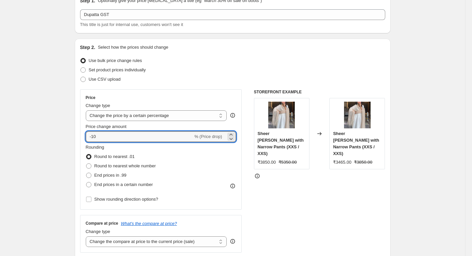
drag, startPoint x: 120, startPoint y: 134, endPoint x: 85, endPoint y: 141, distance: 36.3
click at [85, 140] on div "Price Change type Change the price to a certain amount Change the price by a ce…" at bounding box center [161, 149] width 162 height 120
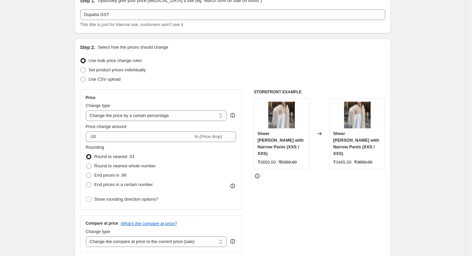
click at [84, 141] on div "Price Change type Change the price to a certain amount Change the price by a ce…" at bounding box center [161, 149] width 162 height 120
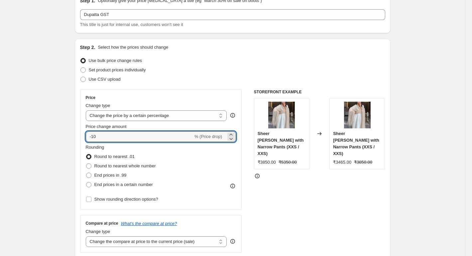
drag, startPoint x: 112, startPoint y: 132, endPoint x: 85, endPoint y: 134, distance: 27.4
click at [85, 134] on div "Price Change type Change the price to a certain amount Change the price by a ce…" at bounding box center [161, 149] width 162 height 120
type input "6"
click at [76, 147] on div "Step 2. Select how the prices should change Use bulk price change rules Set pro…" at bounding box center [233, 156] width 316 height 234
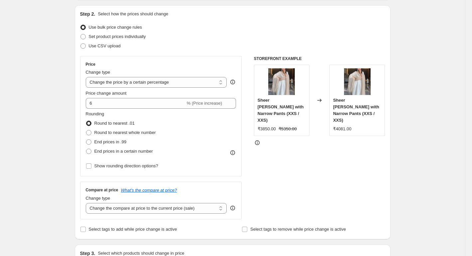
scroll to position [100, 0]
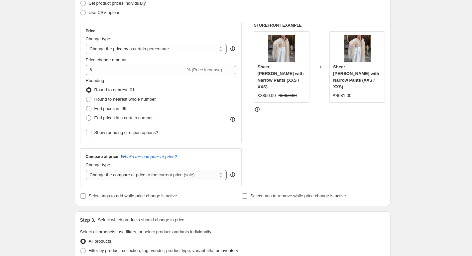
click at [117, 176] on select "Change the compare at price to the current price (sale) Change the compare at p…" at bounding box center [156, 174] width 141 height 11
select select "percentage"
click at [87, 169] on select "Change the compare at price to the current price (sale) Change the compare at p…" at bounding box center [156, 174] width 141 height 11
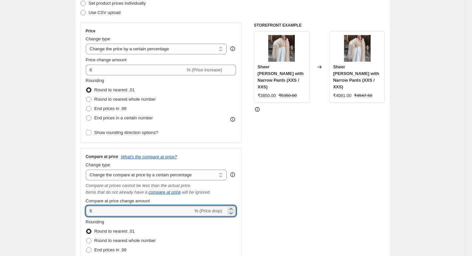
drag, startPoint x: 102, startPoint y: 208, endPoint x: 86, endPoint y: 214, distance: 16.9
click at [87, 214] on div "Compare at price What's the compare at price? Change type Change the compare at…" at bounding box center [161, 216] width 162 height 136
type input "6"
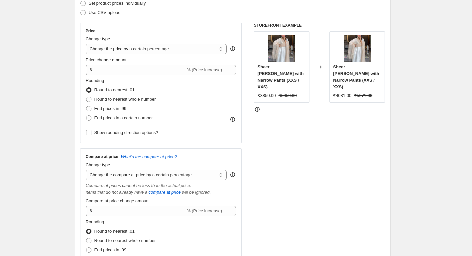
click at [85, 214] on div "Compare at price What's the compare at price? Change type Change the compare at…" at bounding box center [161, 216] width 162 height 136
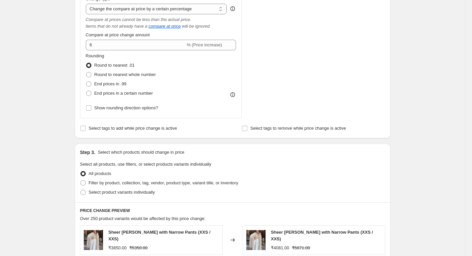
scroll to position [266, 0]
click at [123, 180] on span "Filter by product, collection, tag, vendor, product type, variant title, or inv…" at bounding box center [164, 181] width 150 height 5
click at [81, 180] on input "Filter by product, collection, tag, vendor, product type, variant title, or inv…" at bounding box center [81, 179] width 0 height 0
radio input "true"
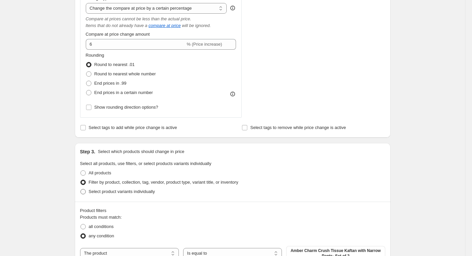
scroll to position [299, 0]
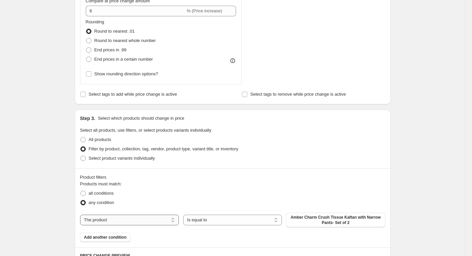
click at [140, 215] on div "The product The product's collection The product's tag The product's vendor The…" at bounding box center [232, 219] width 305 height 15
click at [140, 216] on select "The product The product's collection The product's tag The product's vendor The…" at bounding box center [129, 219] width 99 height 11
select select "collection"
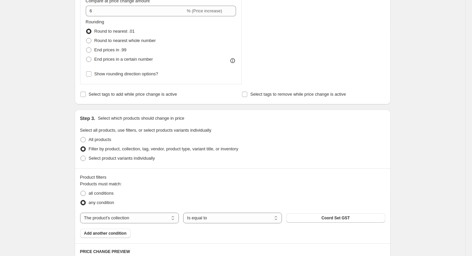
click at [332, 219] on span "Coord Set GST" at bounding box center [336, 217] width 28 height 5
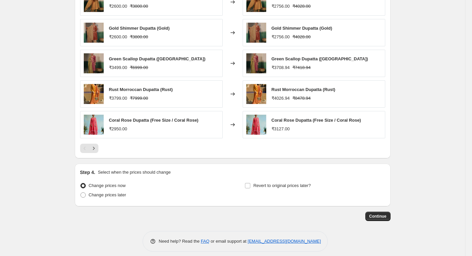
scroll to position [583, 0]
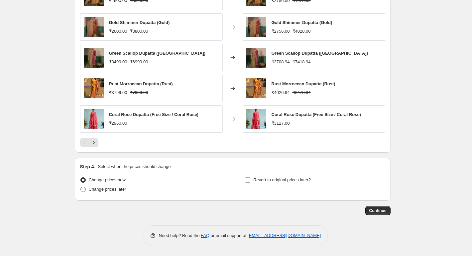
click at [107, 191] on span "Change prices later" at bounding box center [108, 188] width 38 height 5
click at [81, 187] on input "Change prices later" at bounding box center [81, 186] width 0 height 0
radio input "true"
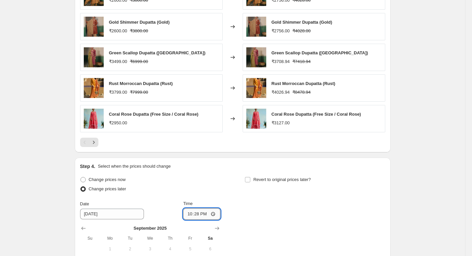
click at [195, 212] on input "22:28" at bounding box center [201, 213] width 37 height 11
click at [206, 212] on input "22:28" at bounding box center [201, 213] width 37 height 11
click at [218, 212] on input "22:28" at bounding box center [201, 213] width 37 height 11
type input "06:30"
click at [334, 213] on div "Change prices now Change prices later Date [DATE] Time 06:[DATE] Mo Tu We Th Fr…" at bounding box center [232, 236] width 305 height 122
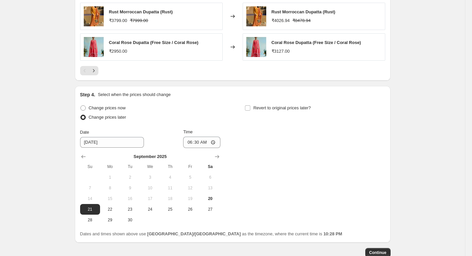
scroll to position [697, 0]
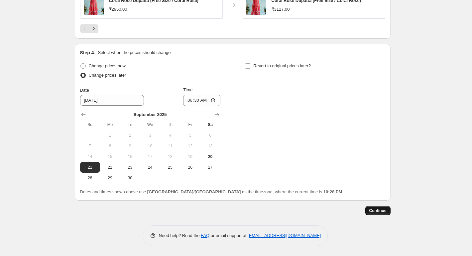
click at [375, 210] on span "Continue" at bounding box center [378, 210] width 17 height 5
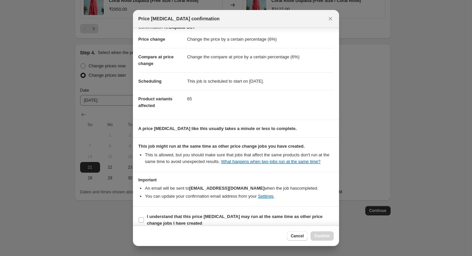
scroll to position [17, 0]
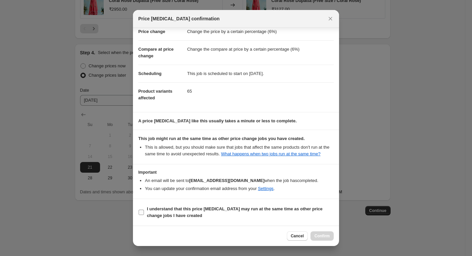
click at [149, 211] on b "I understand that this price change job may run at the same time as other price…" at bounding box center [235, 212] width 176 height 12
click at [144, 211] on input "I understand that this price change job may run at the same time as other price…" at bounding box center [141, 211] width 5 height 5
checkbox input "true"
click at [313, 232] on button "Confirm" at bounding box center [322, 235] width 23 height 9
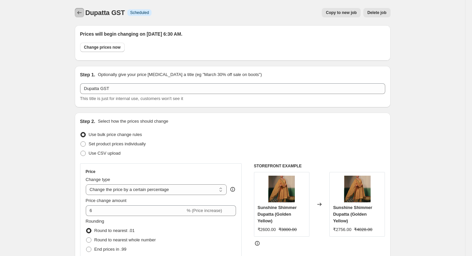
click at [77, 16] on button "Price change jobs" at bounding box center [79, 12] width 9 height 9
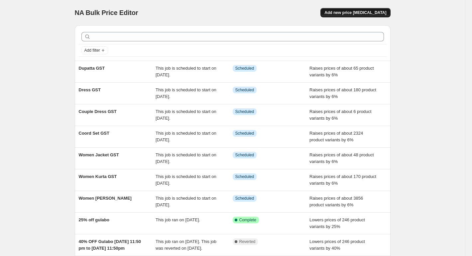
click at [364, 13] on span "Add new price [MEDICAL_DATA]" at bounding box center [356, 12] width 62 height 5
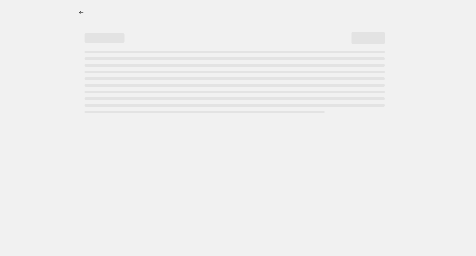
select select "percentage"
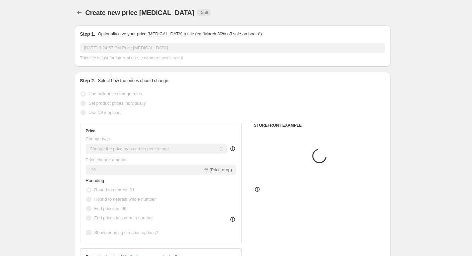
click at [110, 56] on span "This title is just for internal use, customers won't see it" at bounding box center [131, 57] width 103 height 5
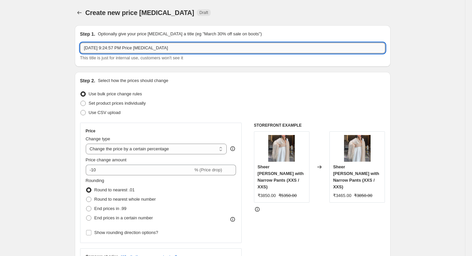
click at [109, 50] on input "Sep 20, 2025, 9:24:57 PM Price change job" at bounding box center [232, 48] width 305 height 11
paste input "Jacket GST"
click at [109, 50] on input "Jacket GST" at bounding box center [232, 48] width 305 height 11
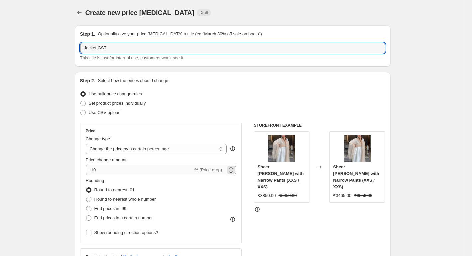
type input "Jacket GST"
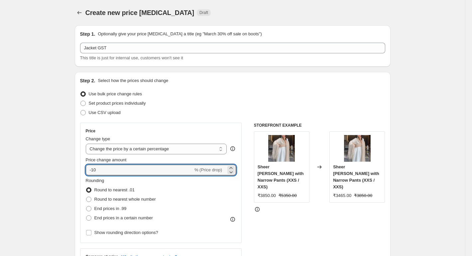
drag, startPoint x: 98, startPoint y: 172, endPoint x: 82, endPoint y: 177, distance: 17.1
click at [82, 177] on div "Price Change type Change the price to a certain amount Change the price by a ce…" at bounding box center [161, 182] width 162 height 120
type input "7"
type input "6"
drag, startPoint x: 77, startPoint y: 159, endPoint x: 81, endPoint y: 163, distance: 5.2
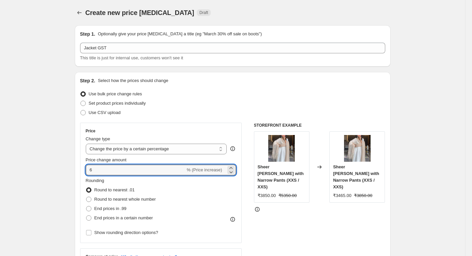
click at [77, 159] on div "Step 2. Select how the prices should change Use bulk price change rules Set pro…" at bounding box center [233, 189] width 316 height 234
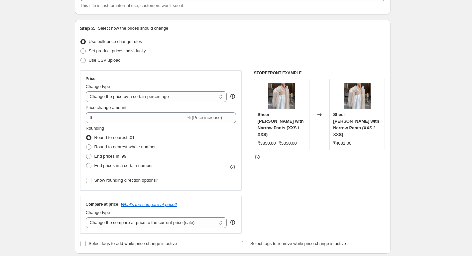
scroll to position [67, 0]
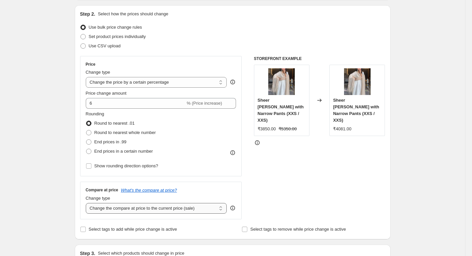
click at [117, 212] on select "Change the compare at price to the current price (sale) Change the compare at p…" at bounding box center [156, 208] width 141 height 11
select select "percentage"
click at [87, 203] on select "Change the compare at price to the current price (sale) Change the compare at p…" at bounding box center [156, 208] width 141 height 11
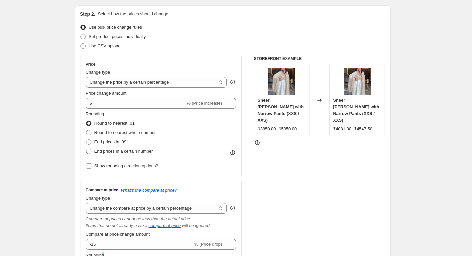
scroll to position [69, 0]
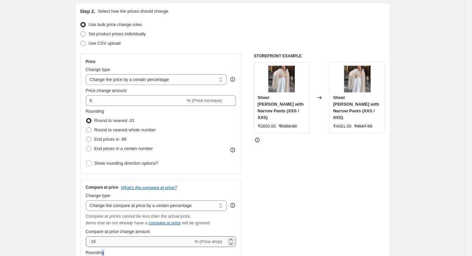
drag, startPoint x: 106, startPoint y: 250, endPoint x: 102, endPoint y: 247, distance: 5.5
click at [102, 248] on div "Compare at price What's the compare at price? Change type Change the compare at…" at bounding box center [161, 246] width 151 height 124
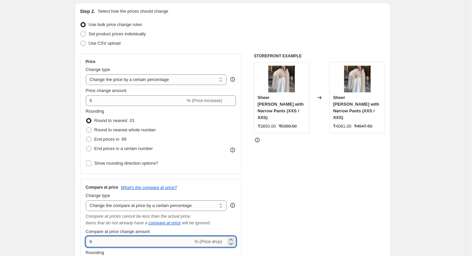
drag, startPoint x: 101, startPoint y: 240, endPoint x: 90, endPoint y: 240, distance: 11.0
click at [90, 240] on input "6" at bounding box center [139, 241] width 107 height 11
click at [90, 240] on input "6" at bounding box center [136, 241] width 100 height 11
type input "6"
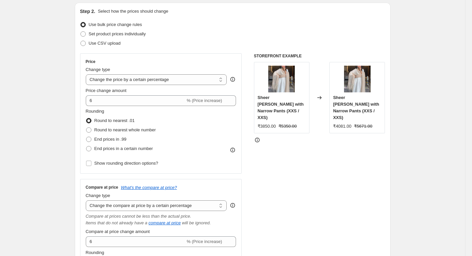
click at [78, 224] on div "Step 2. Select how the prices should change Use bulk price change rules Set pro…" at bounding box center [233, 169] width 316 height 332
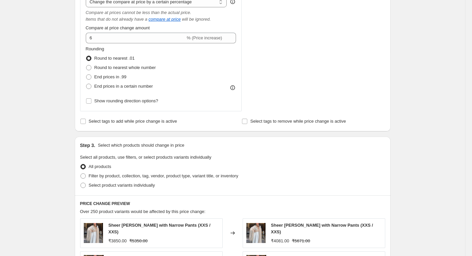
scroll to position [302, 0]
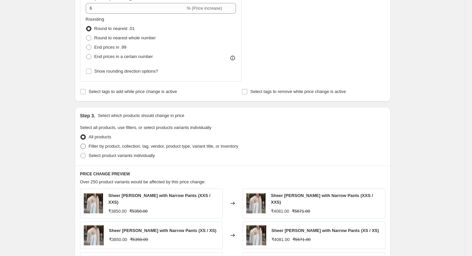
click at [99, 146] on span "Filter by product, collection, tag, vendor, product type, variant title, or inv…" at bounding box center [164, 145] width 150 height 5
click at [81, 144] on input "Filter by product, collection, tag, vendor, product type, variant title, or inv…" at bounding box center [81, 143] width 0 height 0
radio input "true"
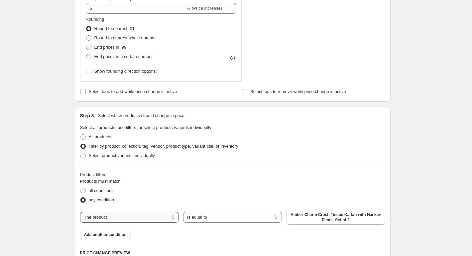
click at [125, 216] on select "The product The product's collection The product's tag The product's vendor The…" at bounding box center [129, 217] width 99 height 11
select select "collection"
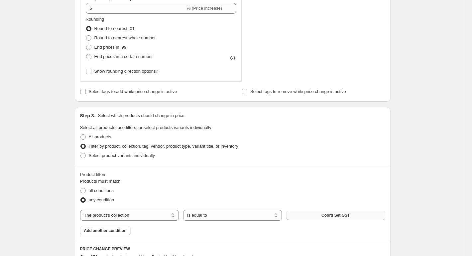
click at [324, 214] on button "Coord Set GST" at bounding box center [335, 214] width 99 height 9
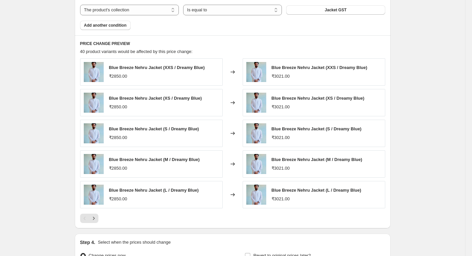
scroll to position [583, 0]
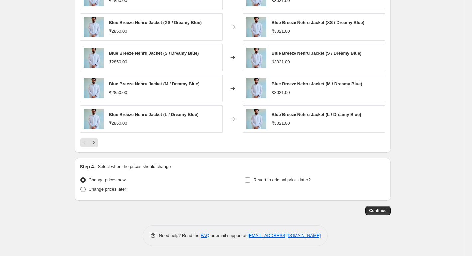
click at [119, 187] on span "Change prices later" at bounding box center [108, 188] width 38 height 5
click at [81, 187] on input "Change prices later" at bounding box center [81, 186] width 0 height 0
radio input "true"
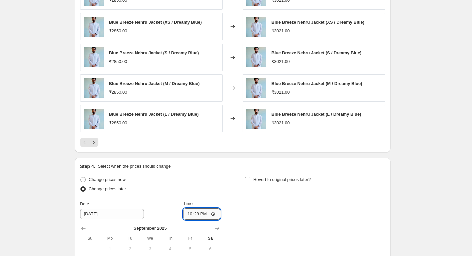
click at [210, 213] on input "22:29" at bounding box center [201, 213] width 37 height 11
click at [213, 210] on input "22:29" at bounding box center [201, 213] width 37 height 11
click at [214, 213] on input "22:29" at bounding box center [201, 213] width 37 height 11
type input "06:30"
click at [262, 189] on div "Revert to original prices later?" at bounding box center [315, 185] width 140 height 20
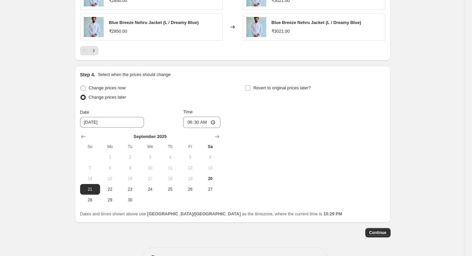
scroll to position [683, 0]
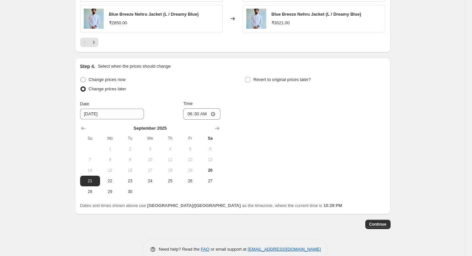
click at [368, 220] on div "Continue" at bounding box center [233, 223] width 316 height 9
click at [375, 224] on span "Continue" at bounding box center [378, 223] width 17 height 5
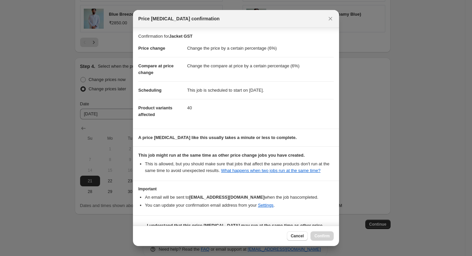
scroll to position [17, 0]
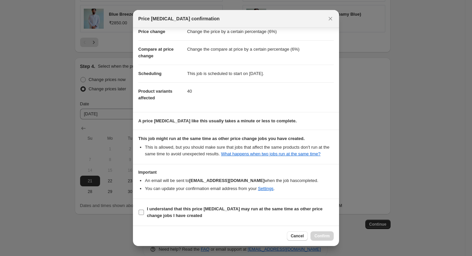
drag, startPoint x: 166, startPoint y: 212, endPoint x: 179, endPoint y: 214, distance: 13.5
click at [171, 213] on b "I understand that this price change job may run at the same time as other price…" at bounding box center [235, 212] width 176 height 12
click at [199, 207] on b "I understand that this price change job may run at the same time as other price…" at bounding box center [235, 212] width 176 height 12
click at [144, 209] on input "I understand that this price change job may run at the same time as other price…" at bounding box center [141, 211] width 5 height 5
checkbox input "true"
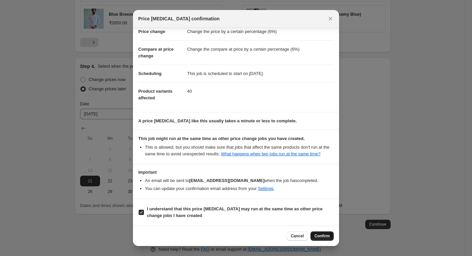
click at [319, 236] on span "Confirm" at bounding box center [322, 235] width 15 height 5
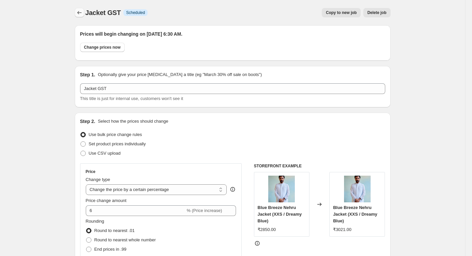
click at [78, 15] on icon "Price change jobs" at bounding box center [79, 12] width 7 height 7
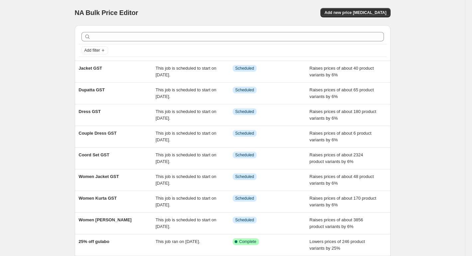
click at [340, 18] on div "NA Bulk Price Editor. This page is ready NA Bulk Price Editor Add new price cha…" at bounding box center [233, 12] width 316 height 25
click at [343, 16] on button "Add new price [MEDICAL_DATA]" at bounding box center [356, 12] width 70 height 9
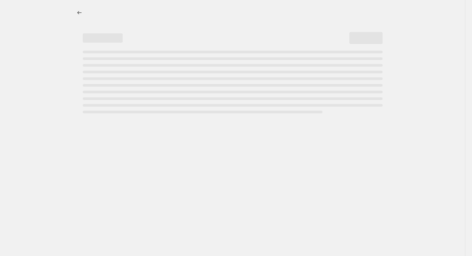
select select "percentage"
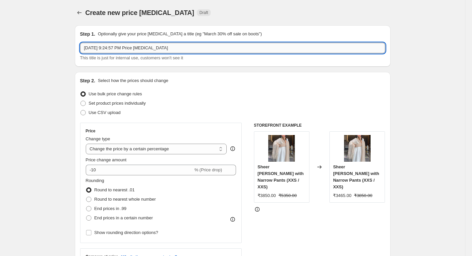
click at [104, 52] on input "Sep 20, 2025, 9:24:57 PM Price change job" at bounding box center [232, 48] width 305 height 11
paste input "Khaadi GST"
type input "Khaadi GST"
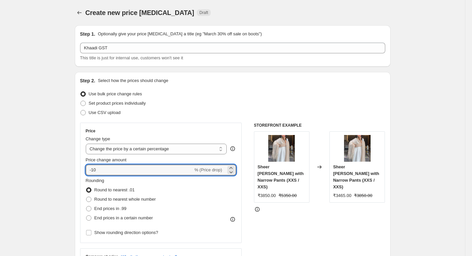
drag, startPoint x: 82, startPoint y: 175, endPoint x: 73, endPoint y: 176, distance: 8.7
type input "6"
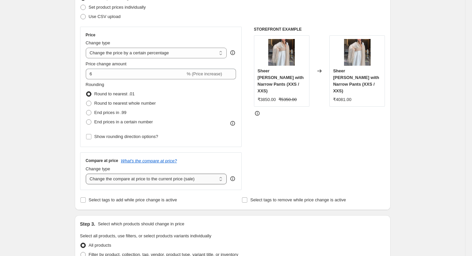
scroll to position [100, 0]
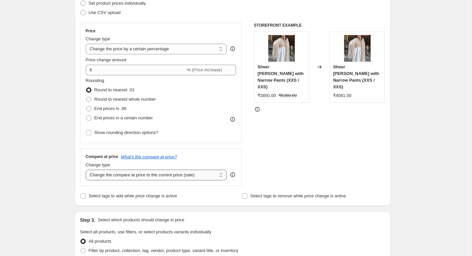
click at [109, 174] on select "Change the compare at price to the current price (sale) Change the compare at p…" at bounding box center [156, 174] width 141 height 11
select select "percentage"
click at [87, 169] on select "Change the compare at price to the current price (sale) Change the compare at p…" at bounding box center [156, 174] width 141 height 11
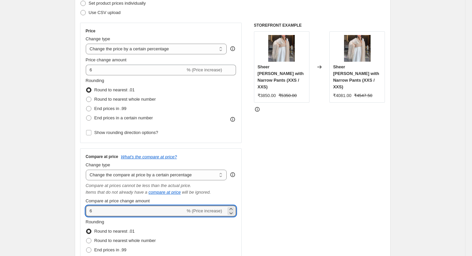
drag, startPoint x: 103, startPoint y: 213, endPoint x: 80, endPoint y: 215, distance: 23.4
click at [80, 215] on div "Step 2. Select how the prices should change Use bulk price change rules Set pro…" at bounding box center [233, 138] width 316 height 332
type input "6"
click at [80, 215] on div "Step 2. Select how the prices should change Use bulk price change rules Set pro…" at bounding box center [233, 138] width 316 height 332
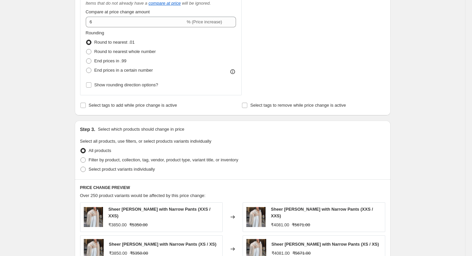
scroll to position [333, 0]
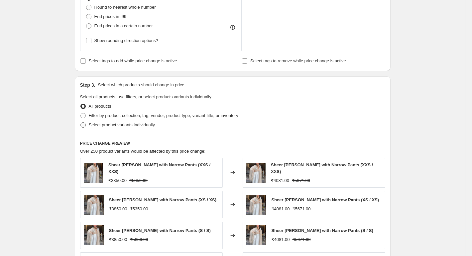
click at [98, 120] on label "Select product variants individually" at bounding box center [117, 124] width 75 height 9
click at [81, 122] on input "Select product variants individually" at bounding box center [81, 122] width 0 height 0
radio input "true"
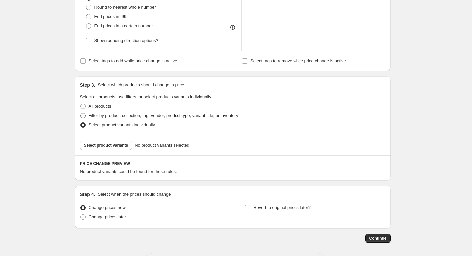
click at [99, 114] on span "Filter by product, collection, tag, vendor, product type, variant title, or inv…" at bounding box center [164, 115] width 150 height 5
click at [81, 113] on input "Filter by product, collection, tag, vendor, product type, variant title, or inv…" at bounding box center [81, 113] width 0 height 0
radio input "true"
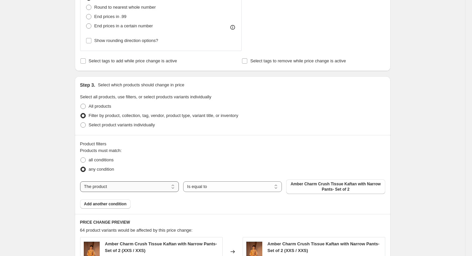
click at [114, 190] on select "The product The product's collection The product's tag The product's vendor The…" at bounding box center [129, 186] width 99 height 11
select select "collection"
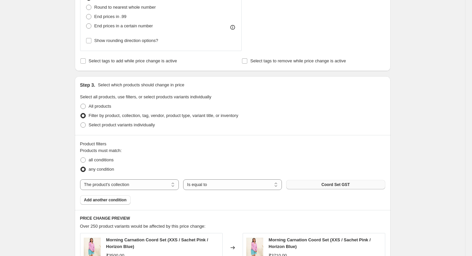
click at [333, 187] on span "Coord Set GST" at bounding box center [336, 184] width 28 height 5
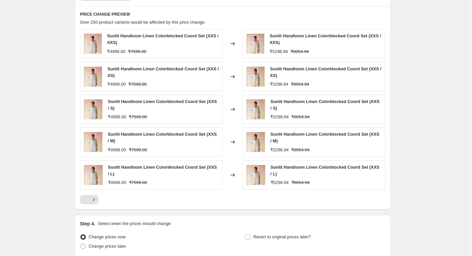
scroll to position [594, 0]
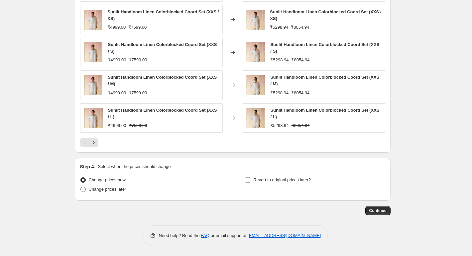
click at [94, 186] on span "Change prices later" at bounding box center [108, 188] width 38 height 5
click at [81, 186] on input "Change prices later" at bounding box center [81, 186] width 0 height 0
radio input "true"
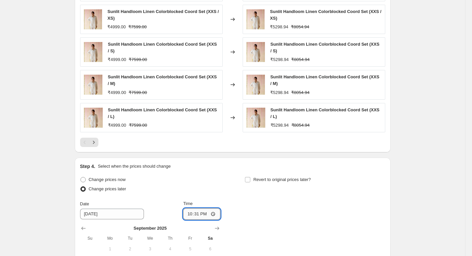
click at [212, 212] on input "22:31" at bounding box center [201, 213] width 37 height 11
type input "06:30"
click at [265, 205] on div "Change prices now Change prices later Date [DATE] Time 06:[DATE] Mo Tu We Th Fr…" at bounding box center [232, 236] width 305 height 122
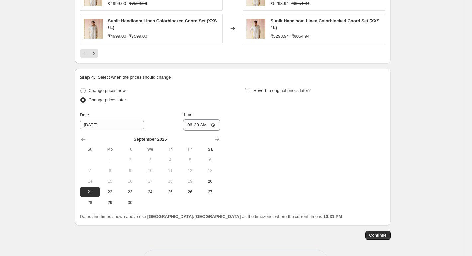
scroll to position [693, 0]
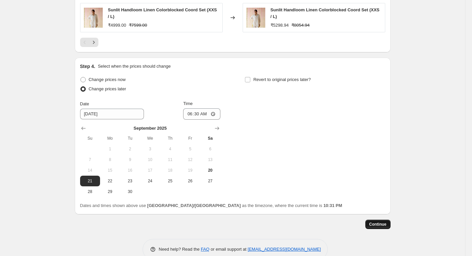
click at [376, 223] on span "Continue" at bounding box center [378, 223] width 17 height 5
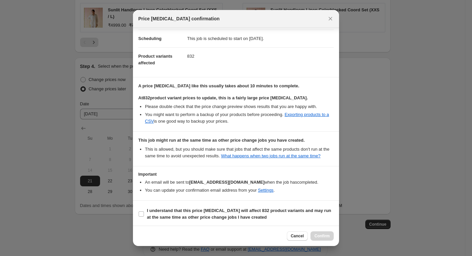
scroll to position [53, 0]
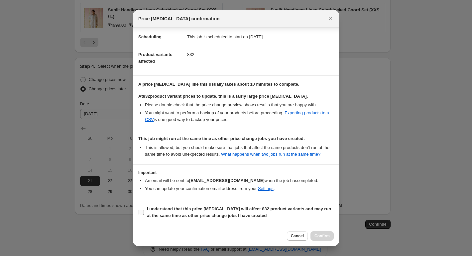
drag, startPoint x: 144, startPoint y: 206, endPoint x: 151, endPoint y: 210, distance: 7.8
click at [144, 206] on label "I understand that this price change job will affect 832 product variants and ma…" at bounding box center [236, 212] width 196 height 16
click at [144, 209] on input "I understand that this price change job will affect 832 product variants and ma…" at bounding box center [141, 211] width 5 height 5
checkbox input "true"
click at [318, 237] on span "Confirm" at bounding box center [322, 235] width 15 height 5
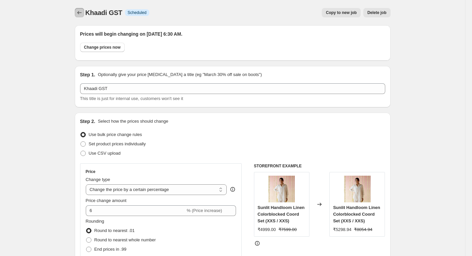
click at [83, 16] on icon "Price change jobs" at bounding box center [79, 12] width 7 height 7
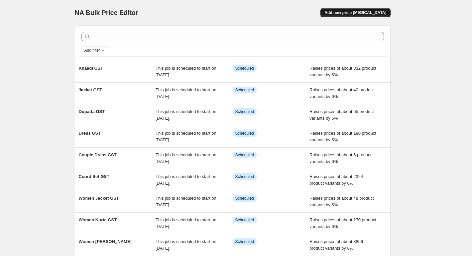
click at [359, 16] on button "Add new price [MEDICAL_DATA]" at bounding box center [356, 12] width 70 height 9
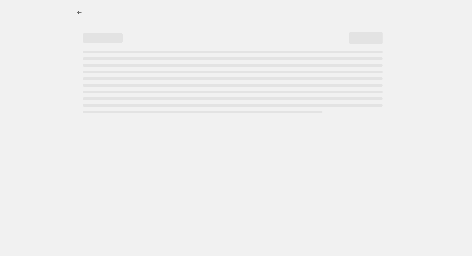
select select "percentage"
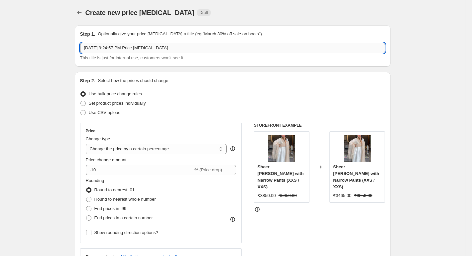
click at [96, 50] on input "Sep 20, 2025, 9:24:57 PM Price change job" at bounding box center [232, 48] width 305 height 11
paste input "Kurta"
click at [96, 50] on input "Sep 20, 2025, 9:24:57 PM Price change job" at bounding box center [232, 48] width 305 height 11
type input "Kurta GST"
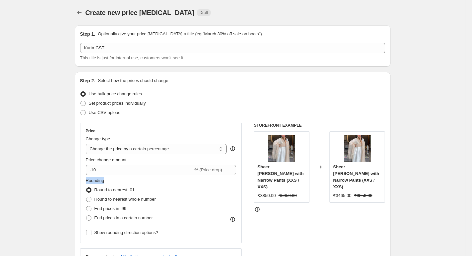
drag, startPoint x: 106, startPoint y: 176, endPoint x: 74, endPoint y: 178, distance: 31.7
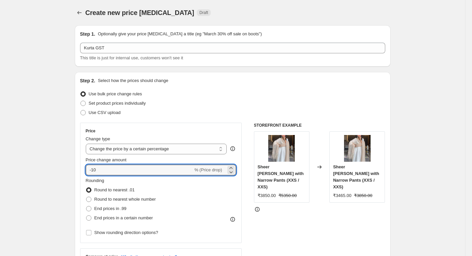
drag, startPoint x: 111, startPoint y: 173, endPoint x: 82, endPoint y: 172, distance: 29.0
click at [82, 172] on div "Price Change type Change the price to a certain amount Change the price by a ce…" at bounding box center [161, 182] width 162 height 120
type input "6"
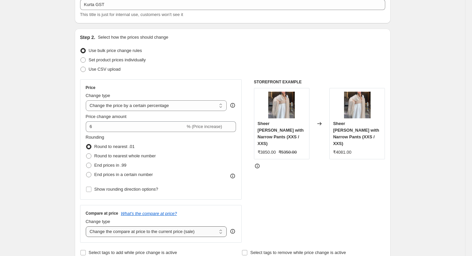
scroll to position [100, 0]
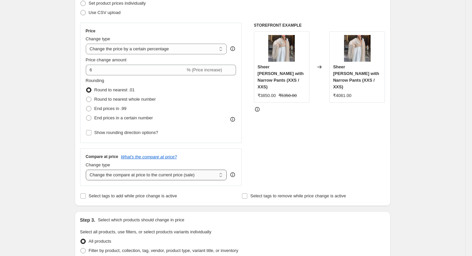
click at [99, 174] on select "Change the compare at price to the current price (sale) Change the compare at p…" at bounding box center [156, 174] width 141 height 11
select select "percentage"
click at [87, 169] on select "Change the compare at price to the current price (sale) Change the compare at p…" at bounding box center [156, 174] width 141 height 11
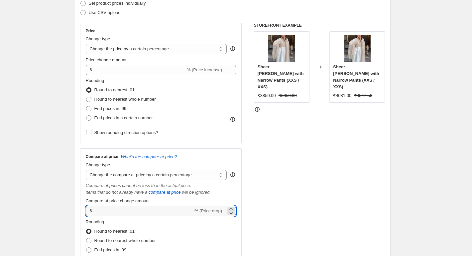
drag, startPoint x: 98, startPoint y: 211, endPoint x: 83, endPoint y: 214, distance: 15.6
click at [83, 214] on div "Compare at price What's the compare at price? Change type Change the compare at…" at bounding box center [161, 216] width 162 height 136
type input "6"
click at [82, 214] on div "Compare at price What's the compare at price? Change type Change the compare at…" at bounding box center [161, 216] width 162 height 136
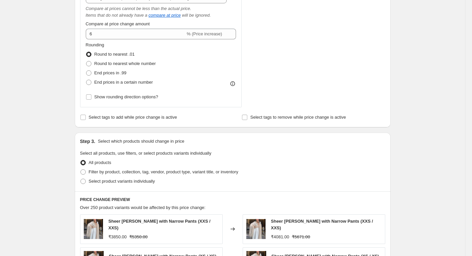
scroll to position [299, 0]
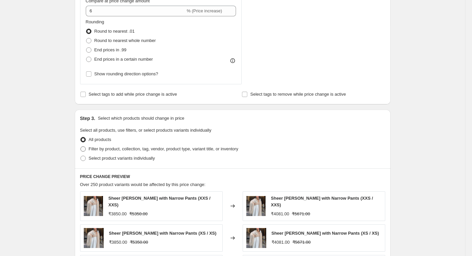
click at [88, 152] on label "Filter by product, collection, tag, vendor, product type, variant title, or inv…" at bounding box center [159, 148] width 158 height 9
click at [81, 146] on input "Filter by product, collection, tag, vendor, product type, variant title, or inv…" at bounding box center [81, 146] width 0 height 0
radio input "true"
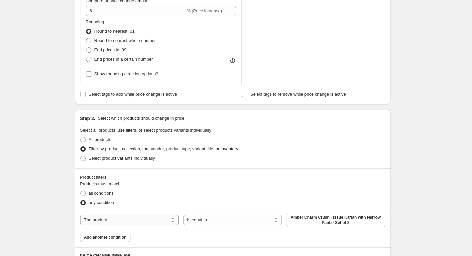
click at [114, 217] on select "The product The product's collection The product's tag The product's vendor The…" at bounding box center [129, 219] width 99 height 11
select select "collection"
click at [320, 216] on button "Coord Set GST" at bounding box center [335, 217] width 99 height 9
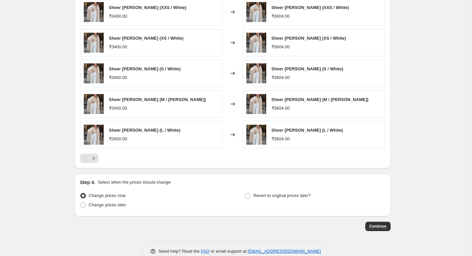
scroll to position [583, 0]
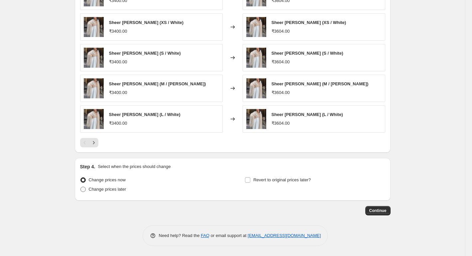
click at [101, 186] on span "Change prices later" at bounding box center [108, 189] width 38 height 7
click at [81, 186] on input "Change prices later" at bounding box center [81, 186] width 0 height 0
radio input "true"
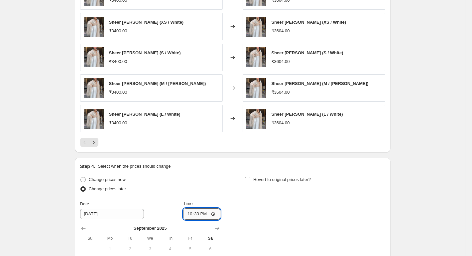
click at [213, 213] on input "22:33" at bounding box center [201, 213] width 37 height 11
type input "06:30"
click at [286, 217] on div "Change prices now Change prices later Date [DATE] Time 06:[DATE] Mo Tu We Th Fr…" at bounding box center [232, 236] width 305 height 122
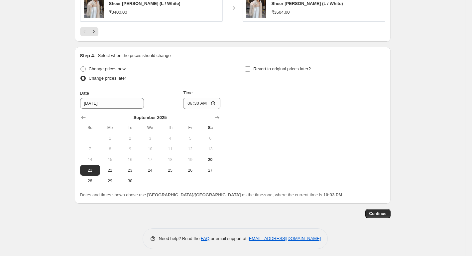
scroll to position [697, 0]
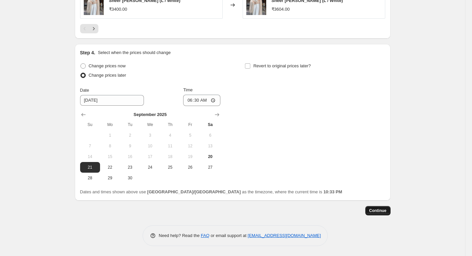
click at [381, 209] on span "Continue" at bounding box center [378, 210] width 17 height 5
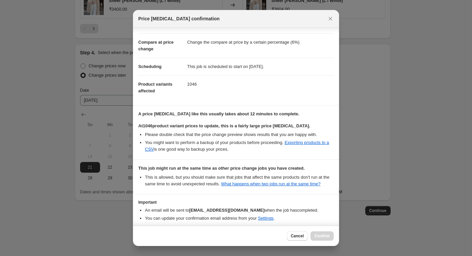
scroll to position [53, 0]
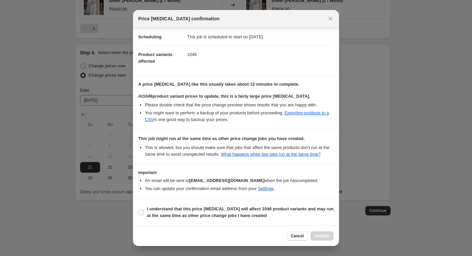
click at [159, 222] on section "I understand that this price change job will affect 1046 product variants and m…" at bounding box center [236, 212] width 206 height 27
drag, startPoint x: 163, startPoint y: 213, endPoint x: 167, endPoint y: 214, distance: 4.4
click at [164, 213] on b "I understand that this price change job will affect 1046 product variants and m…" at bounding box center [240, 212] width 187 height 12
click at [144, 213] on input "I understand that this price change job will affect 1046 product variants and m…" at bounding box center [141, 211] width 5 height 5
checkbox input "true"
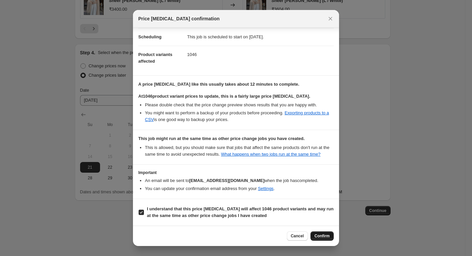
click at [324, 236] on span "Confirm" at bounding box center [322, 235] width 15 height 5
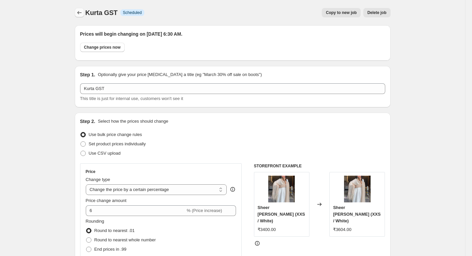
click at [81, 15] on icon "Price change jobs" at bounding box center [79, 12] width 7 height 7
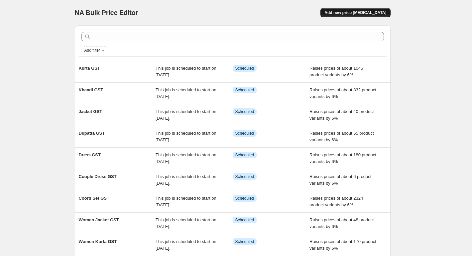
click at [369, 13] on span "Add new price [MEDICAL_DATA]" at bounding box center [356, 12] width 62 height 5
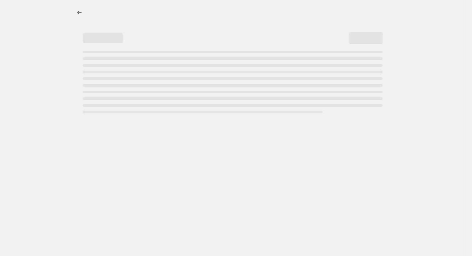
select select "percentage"
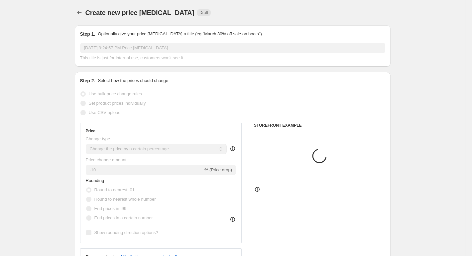
click at [117, 51] on input "Sep 20, 2025, 9:24:57 PM Price change job" at bounding box center [232, 48] width 305 height 11
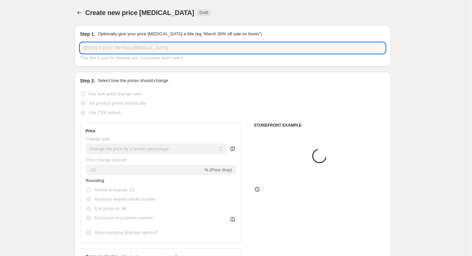
click at [117, 51] on input "Sep 20, 2025, 9:24:57 PM Price change job" at bounding box center [232, 48] width 305 height 11
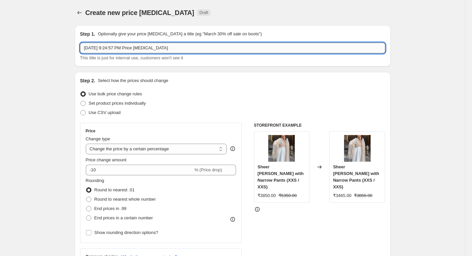
click at [117, 51] on input "Sep 20, 2025, 9:24:57 PM Price change job" at bounding box center [232, 48] width 305 height 11
paste input "Tops"
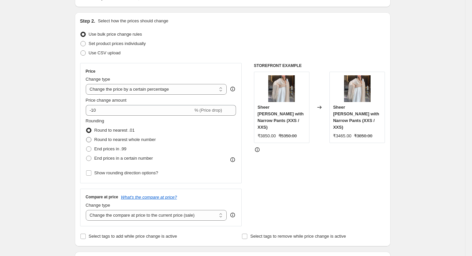
scroll to position [100, 0]
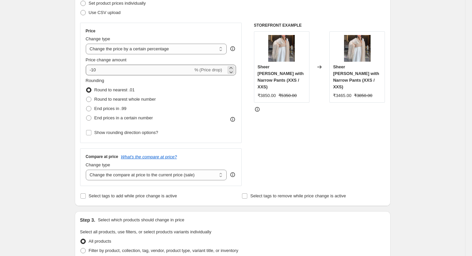
type input "Tops GST"
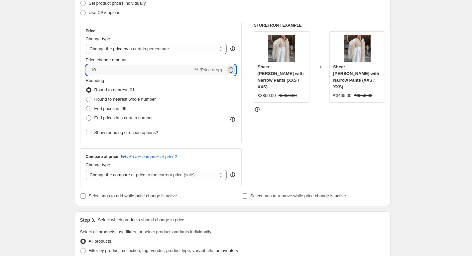
drag, startPoint x: 99, startPoint y: 71, endPoint x: 85, endPoint y: 75, distance: 15.4
click at [85, 75] on div "Price Change type Change the price to a certain amount Change the price by a ce…" at bounding box center [161, 83] width 162 height 120
type input "6"
click at [78, 80] on div "Step 2. Select how the prices should change Use bulk price change rules Set pro…" at bounding box center [233, 89] width 316 height 234
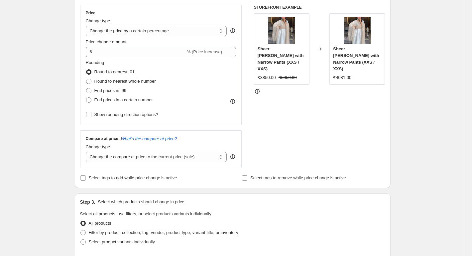
scroll to position [133, 0]
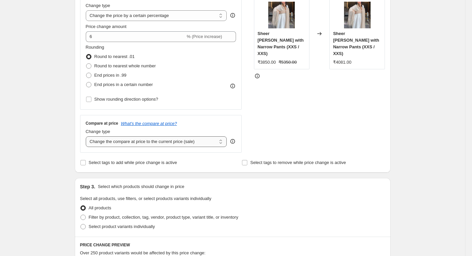
click at [98, 139] on select "Change the compare at price to the current price (sale) Change the compare at p…" at bounding box center [156, 141] width 141 height 11
select select "percentage"
click at [87, 136] on select "Change the compare at price to the current price (sale) Change the compare at p…" at bounding box center [156, 141] width 141 height 11
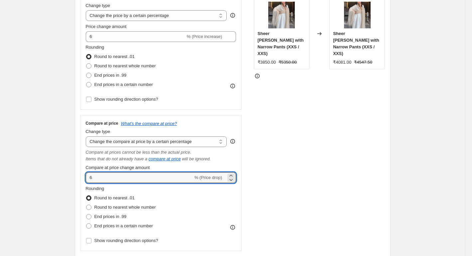
drag, startPoint x: 97, startPoint y: 179, endPoint x: 79, endPoint y: 183, distance: 18.8
click at [79, 183] on div "Step 2. Select how the prices should change Use bulk price change rules Set pro…" at bounding box center [233, 105] width 316 height 332
type input "6"
click at [79, 183] on div "Step 2. Select how the prices should change Use bulk price change rules Set pro…" at bounding box center [233, 105] width 316 height 332
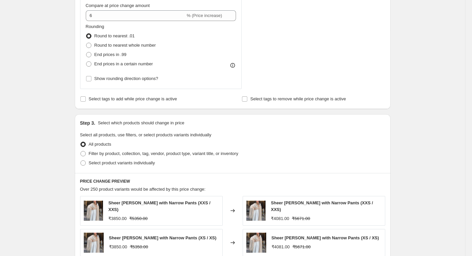
scroll to position [299, 0]
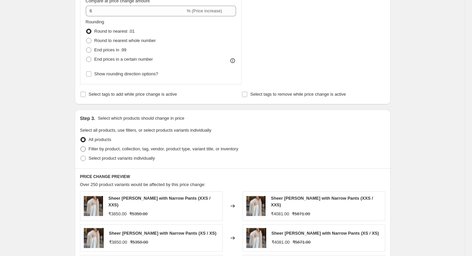
click at [93, 150] on span "Filter by product, collection, tag, vendor, product type, variant title, or inv…" at bounding box center [164, 148] width 150 height 5
click at [81, 146] on input "Filter by product, collection, tag, vendor, product type, variant title, or inv…" at bounding box center [81, 146] width 0 height 0
radio input "true"
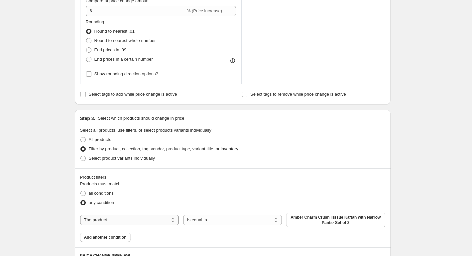
click at [118, 217] on select "The product The product's collection The product's tag The product's vendor The…" at bounding box center [129, 219] width 99 height 11
select select "collection"
click at [326, 219] on span "Coord Set GST" at bounding box center [336, 217] width 28 height 5
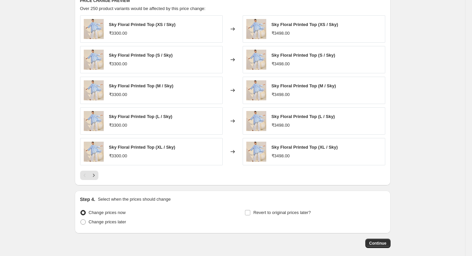
scroll to position [550, 0]
click at [106, 223] on span "Change prices later" at bounding box center [108, 221] width 38 height 5
click at [81, 220] on input "Change prices later" at bounding box center [81, 219] width 0 height 0
radio input "true"
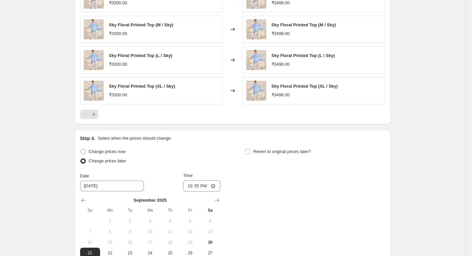
scroll to position [616, 0]
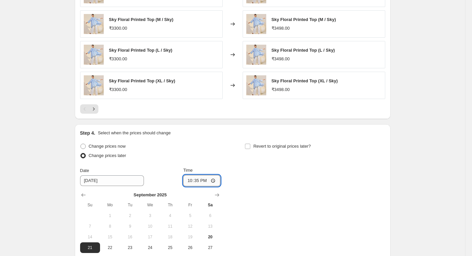
click at [214, 179] on input "22:35" at bounding box center [201, 180] width 37 height 11
type input "06:30"
click at [249, 157] on div "Revert to original prices later?" at bounding box center [315, 151] width 140 height 20
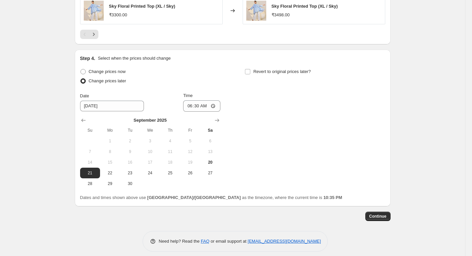
scroll to position [697, 0]
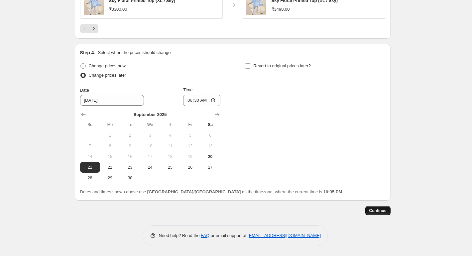
click at [372, 209] on span "Continue" at bounding box center [378, 210] width 17 height 5
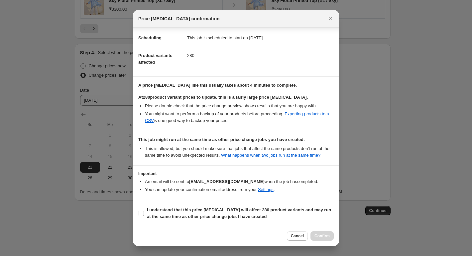
scroll to position [53, 0]
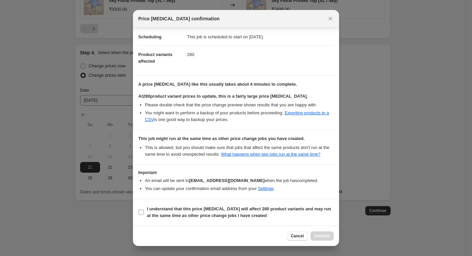
click at [144, 212] on label "I understand that this price change job will affect 280 product variants and ma…" at bounding box center [236, 212] width 196 height 16
click at [144, 212] on input "I understand that this price change job will affect 280 product variants and ma…" at bounding box center [141, 211] width 5 height 5
checkbox input "true"
click at [317, 233] on button "Confirm" at bounding box center [322, 235] width 23 height 9
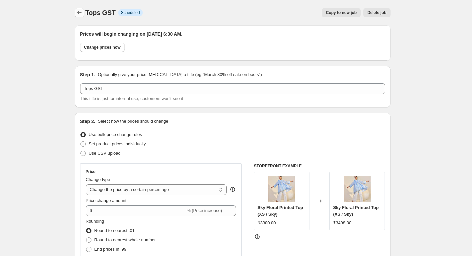
click at [81, 15] on icon "Price change jobs" at bounding box center [79, 12] width 7 height 7
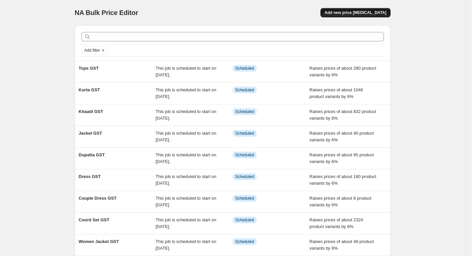
click at [344, 16] on button "Add new price [MEDICAL_DATA]" at bounding box center [356, 12] width 70 height 9
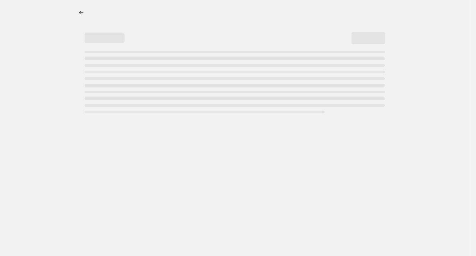
select select "percentage"
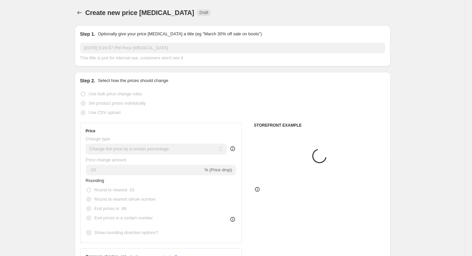
click at [96, 52] on input "Sep 20, 2025, 9:24:57 PM Price change job" at bounding box center [232, 48] width 305 height 11
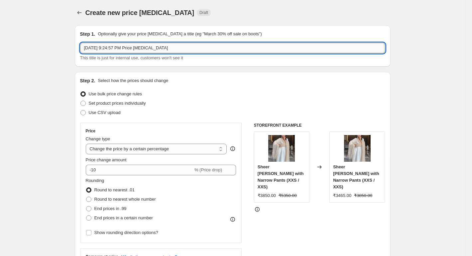
click at [96, 52] on input "Sep 20, 2025, 9:24:57 PM Price change job" at bounding box center [232, 48] width 305 height 11
paste input "Men Kurta Set with Jacket GST"
type input "Men Kurta Set with Jacket GST"
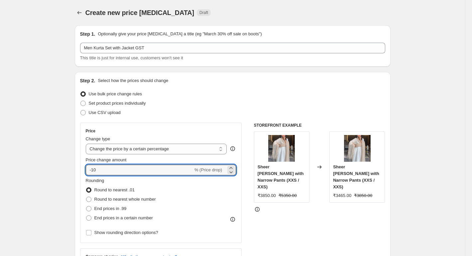
drag, startPoint x: 93, startPoint y: 176, endPoint x: 73, endPoint y: 178, distance: 19.8
type input "6"
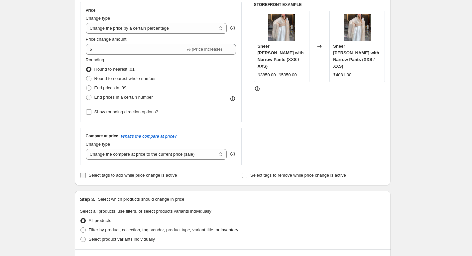
scroll to position [133, 0]
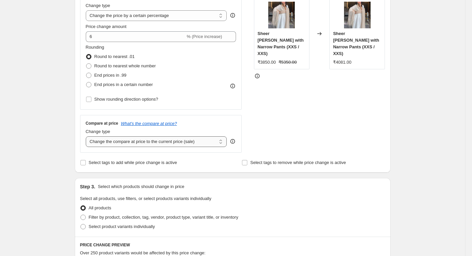
drag, startPoint x: 105, startPoint y: 140, endPoint x: 107, endPoint y: 144, distance: 5.2
click at [105, 140] on select "Change the compare at price to the current price (sale) Change the compare at p…" at bounding box center [156, 141] width 141 height 11
select select "percentage"
click at [87, 136] on select "Change the compare at price to the current price (sale) Change the compare at p…" at bounding box center [156, 141] width 141 height 11
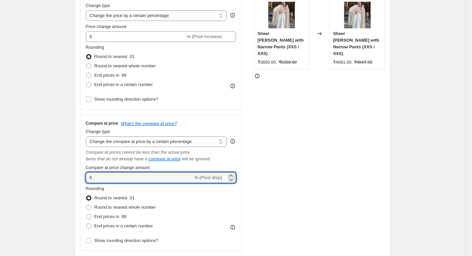
drag, startPoint x: 109, startPoint y: 180, endPoint x: 71, endPoint y: 185, distance: 38.6
click at [71, 185] on div "Step 1. Optionally give your price change job a title (eg "March 30% off sale o…" at bounding box center [230, 239] width 321 height 705
type input "6"
click at [71, 185] on div "Step 1. Optionally give your price change job a title (eg "March 30% off sale o…" at bounding box center [230, 239] width 321 height 705
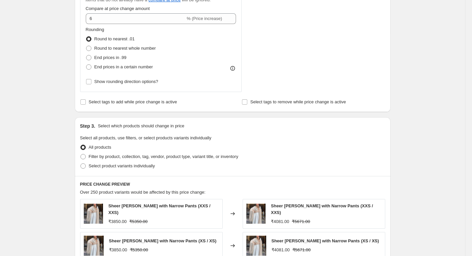
scroll to position [299, 0]
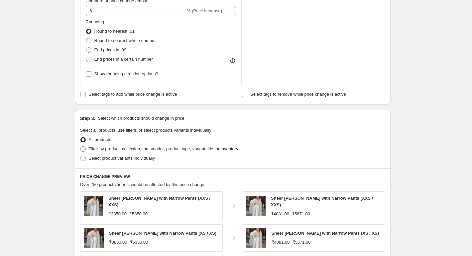
click at [96, 148] on span "Filter by product, collection, tag, vendor, product type, variant title, or inv…" at bounding box center [164, 148] width 150 height 5
click at [81, 146] on input "Filter by product, collection, tag, vendor, product type, variant title, or inv…" at bounding box center [81, 146] width 0 height 0
radio input "true"
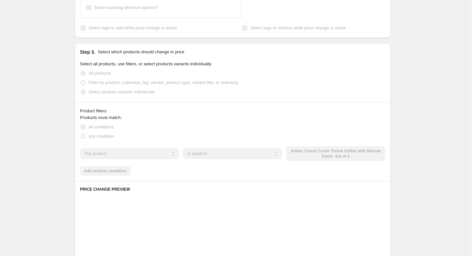
scroll to position [366, 0]
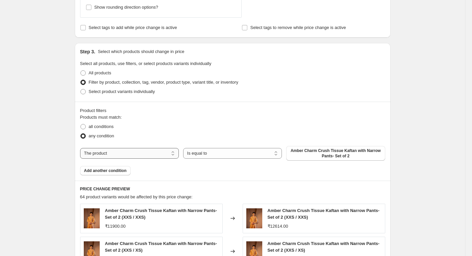
click at [121, 149] on select "The product The product's collection The product's tag The product's vendor The…" at bounding box center [129, 153] width 99 height 11
click at [82, 148] on select "The product The product's collection The product's tag The product's vendor The…" at bounding box center [129, 153] width 99 height 11
click at [105, 156] on select "The product The product's collection The product's tag The product's vendor The…" at bounding box center [129, 153] width 99 height 11
select select "collection"
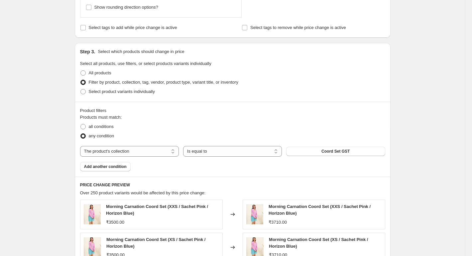
click at [320, 153] on button "Coord Set GST" at bounding box center [335, 150] width 99 height 9
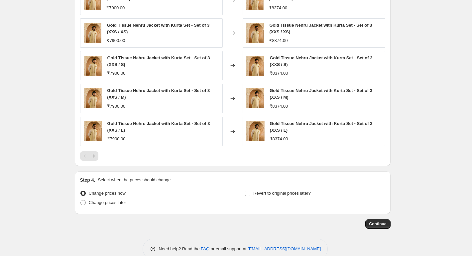
scroll to position [594, 0]
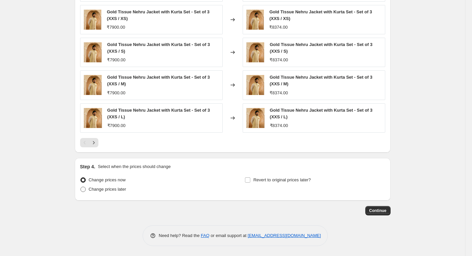
click at [100, 188] on span "Change prices later" at bounding box center [108, 188] width 38 height 5
click at [81, 187] on input "Change prices later" at bounding box center [81, 186] width 0 height 0
radio input "true"
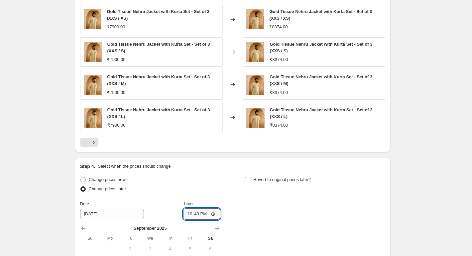
drag, startPoint x: 206, startPoint y: 216, endPoint x: 219, endPoint y: 209, distance: 14.3
click at [207, 216] on input "22:40" at bounding box center [201, 213] width 37 height 11
click at [215, 214] on input "22:40" at bounding box center [201, 213] width 37 height 11
type input "06:30"
click at [303, 208] on div "Change prices now Change prices later Date [DATE] Time 06:[DATE] Mo Tu We Th Fr…" at bounding box center [232, 236] width 305 height 122
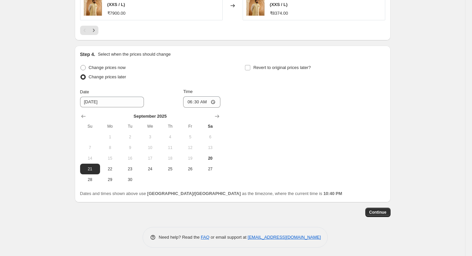
scroll to position [707, 0]
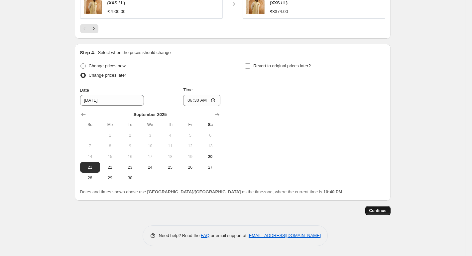
click at [369, 207] on button "Continue" at bounding box center [378, 210] width 25 height 9
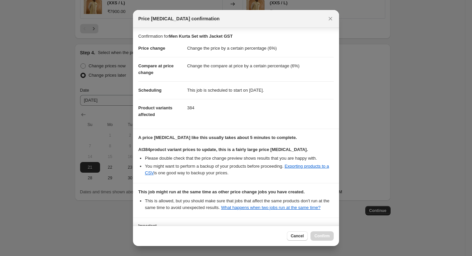
scroll to position [53, 0]
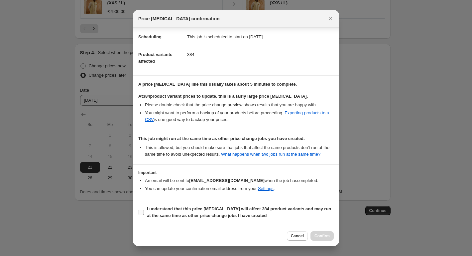
click at [158, 211] on b "I understand that this price change job will affect 384 product variants and ma…" at bounding box center [239, 212] width 184 height 12
click at [144, 211] on input "I understand that this price change job will affect 384 product variants and ma…" at bounding box center [141, 211] width 5 height 5
checkbox input "true"
click at [318, 232] on button "Confirm" at bounding box center [322, 235] width 23 height 9
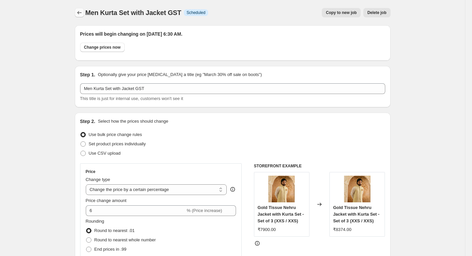
click at [82, 14] on icon "Price change jobs" at bounding box center [79, 12] width 7 height 7
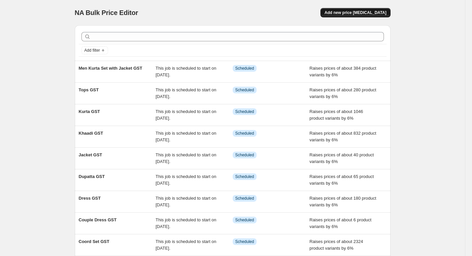
click at [350, 14] on span "Add new price [MEDICAL_DATA]" at bounding box center [356, 12] width 62 height 5
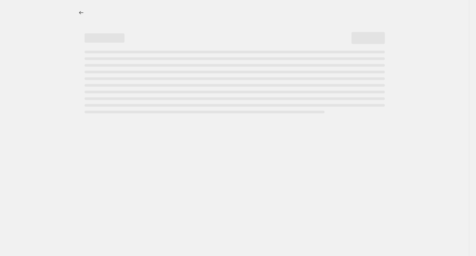
select select "percentage"
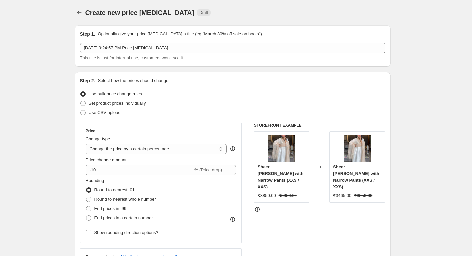
click at [99, 54] on div "Sep 20, 2025, 9:24:57 PM Price change job This title is just for internal use, …" at bounding box center [232, 52] width 305 height 19
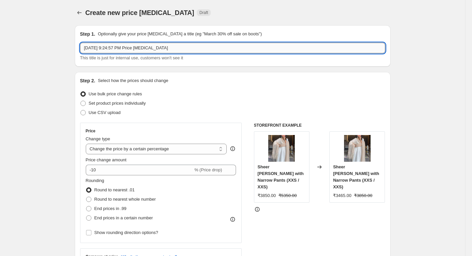
click at [99, 50] on input "Sep 20, 2025, 9:24:57 PM Price change job" at bounding box center [232, 48] width 305 height 11
paste input "Men Kurta Set GST"
click at [99, 50] on input "Men Kurta Set GST" at bounding box center [232, 48] width 305 height 11
type input "Men Kurta Set GST"
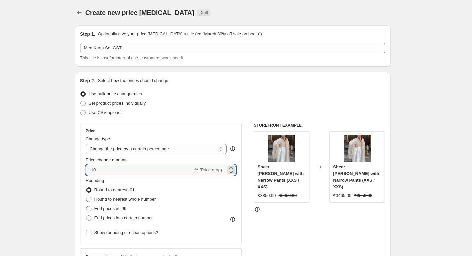
drag, startPoint x: 100, startPoint y: 173, endPoint x: 81, endPoint y: 178, distance: 19.3
click at [81, 178] on div "Step 2. Select how the prices should change Use bulk price change rules Set pro…" at bounding box center [233, 189] width 316 height 234
type input "6"
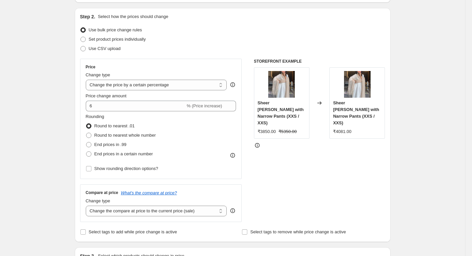
scroll to position [67, 0]
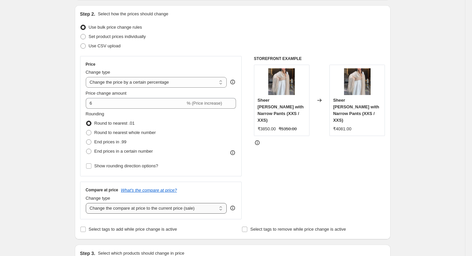
click at [109, 205] on select "Change the compare at price to the current price (sale) Change the compare at p…" at bounding box center [156, 208] width 141 height 11
select select "percentage"
click at [87, 203] on select "Change the compare at price to the current price (sale) Change the compare at p…" at bounding box center [156, 208] width 141 height 11
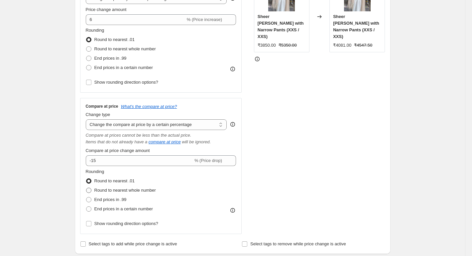
scroll to position [166, 0]
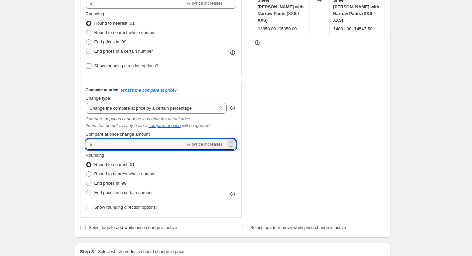
drag, startPoint x: 99, startPoint y: 144, endPoint x: 81, endPoint y: 148, distance: 19.1
click at [81, 148] on div "Step 2. Select how the prices should change Use bulk price change rules Set pro…" at bounding box center [233, 72] width 316 height 332
type input "6"
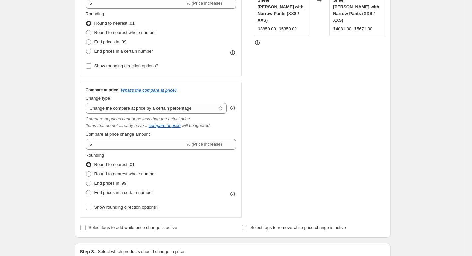
click at [81, 148] on div "Step 2. Select how the prices should change Use bulk price change rules Set pro…" at bounding box center [233, 72] width 316 height 332
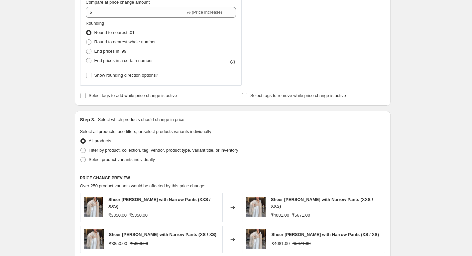
scroll to position [299, 0]
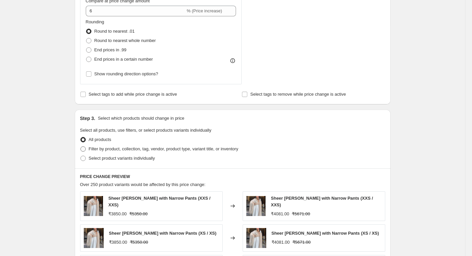
click at [95, 151] on span "Filter by product, collection, tag, vendor, product type, variant title, or inv…" at bounding box center [164, 148] width 150 height 5
click at [81, 146] on input "Filter by product, collection, tag, vendor, product type, variant title, or inv…" at bounding box center [81, 146] width 0 height 0
radio input "true"
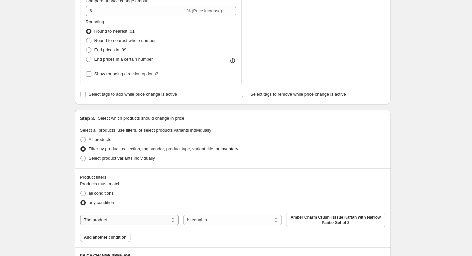
click at [106, 217] on select "The product The product's collection The product's tag The product's vendor The…" at bounding box center [129, 219] width 99 height 11
select select "collection"
click at [331, 220] on span "Coord Set GST" at bounding box center [336, 217] width 28 height 5
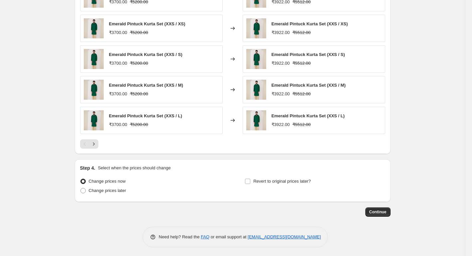
scroll to position [583, 0]
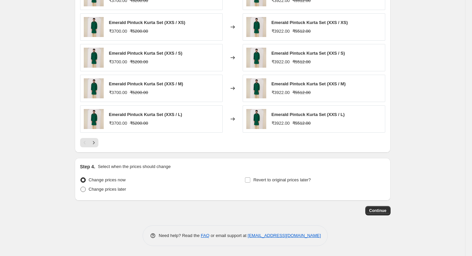
click at [108, 188] on span "Change prices later" at bounding box center [108, 188] width 38 height 5
click at [81, 187] on input "Change prices later" at bounding box center [81, 186] width 0 height 0
radio input "true"
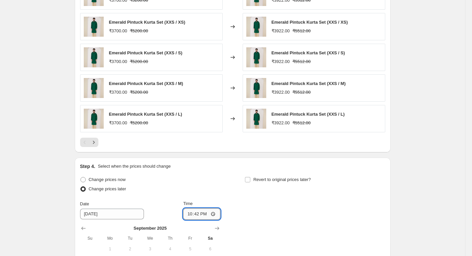
click at [211, 214] on input "22:42" at bounding box center [201, 213] width 37 height 11
click at [217, 212] on input "22:42" at bounding box center [201, 213] width 37 height 11
type input "06:30"
click at [274, 205] on div "Change prices now Change prices later Date [DATE] Time 06:[DATE] Mo Tu We Th Fr…" at bounding box center [232, 236] width 305 height 122
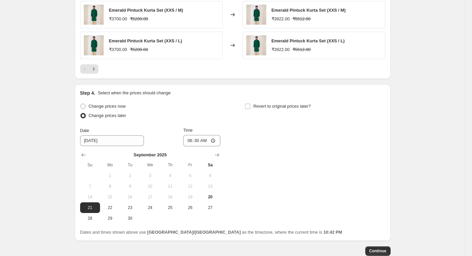
scroll to position [697, 0]
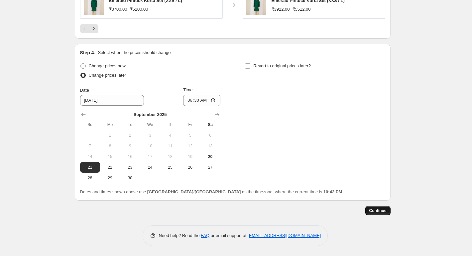
click at [384, 209] on span "Continue" at bounding box center [378, 210] width 17 height 5
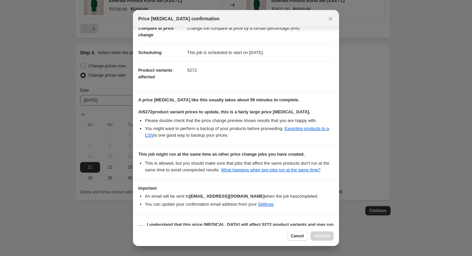
scroll to position [53, 0]
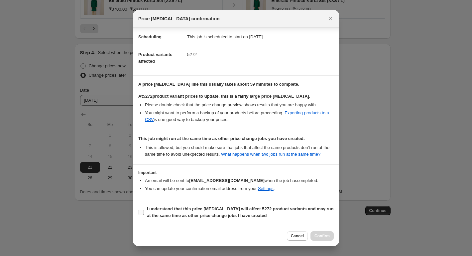
click at [155, 204] on label "I understand that this price change job will affect 5272 product variants and m…" at bounding box center [236, 212] width 196 height 16
click at [144, 209] on input "I understand that this price change job will affect 5272 product variants and m…" at bounding box center [141, 211] width 5 height 5
checkbox input "true"
click at [323, 234] on span "Confirm" at bounding box center [322, 235] width 15 height 5
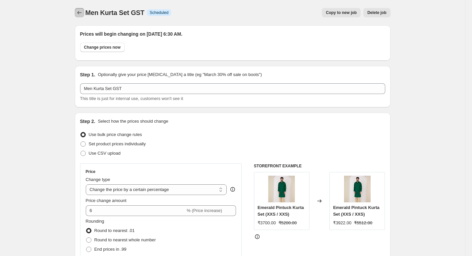
click at [77, 14] on button "Price change jobs" at bounding box center [79, 12] width 9 height 9
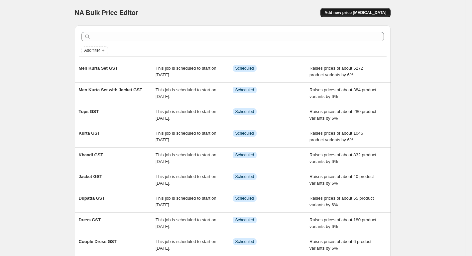
click at [349, 13] on span "Add new price [MEDICAL_DATA]" at bounding box center [356, 12] width 62 height 5
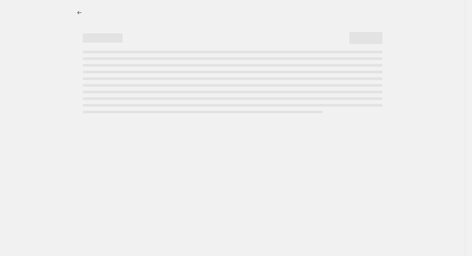
select select "percentage"
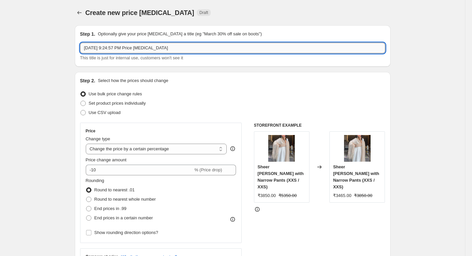
click at [121, 51] on input "Sep 20, 2025, 9:24:57 PM Price change job" at bounding box center [232, 48] width 305 height 11
paste input "Men Kurta GST"
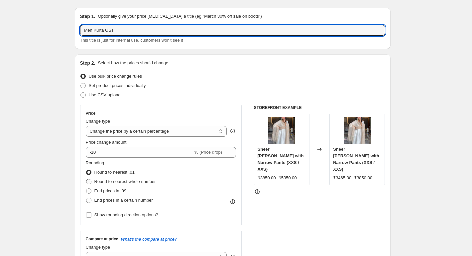
scroll to position [67, 0]
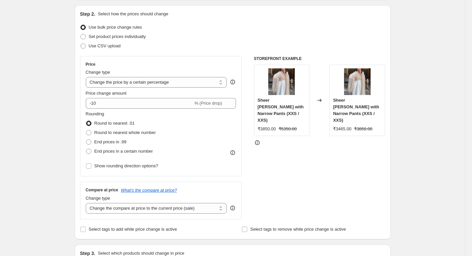
type input "Men Kurta GST"
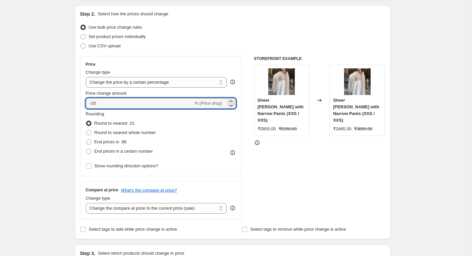
drag, startPoint x: 86, startPoint y: 110, endPoint x: 77, endPoint y: 112, distance: 9.7
click at [77, 112] on div "Step 2. Select how the prices should change Use bulk price change rules Set pro…" at bounding box center [233, 122] width 316 height 234
drag, startPoint x: 88, startPoint y: 105, endPoint x: 81, endPoint y: 107, distance: 7.3
click at [81, 107] on div "Step 2. Select how the prices should change Use bulk price change rules Set pro…" at bounding box center [233, 122] width 316 height 234
type input "6"
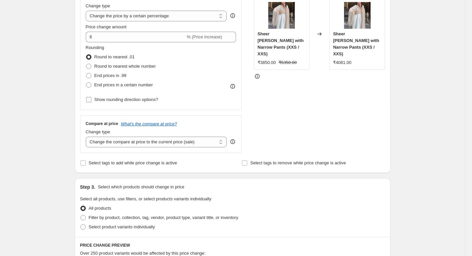
scroll to position [133, 0]
click at [116, 142] on select "Change the compare at price to the current price (sale) Change the compare at p…" at bounding box center [156, 141] width 141 height 11
select select "percentage"
click at [87, 136] on select "Change the compare at price to the current price (sale) Change the compare at p…" at bounding box center [156, 141] width 141 height 11
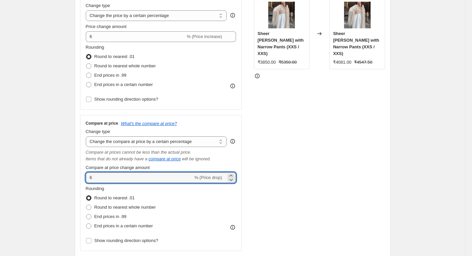
drag, startPoint x: 93, startPoint y: 180, endPoint x: 82, endPoint y: 183, distance: 11.4
click at [82, 183] on div "Compare at price What's the compare at price? Change type Change the compare at…" at bounding box center [161, 183] width 162 height 136
type input "6"
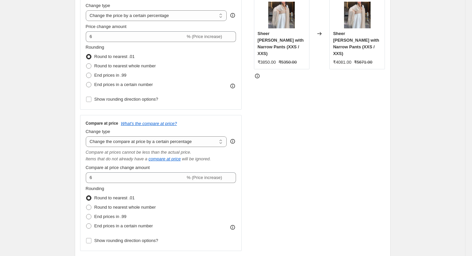
click at [82, 183] on div "Compare at price What's the compare at price? Change type Change the compare at…" at bounding box center [161, 183] width 162 height 136
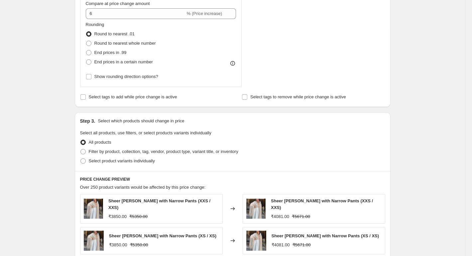
scroll to position [299, 0]
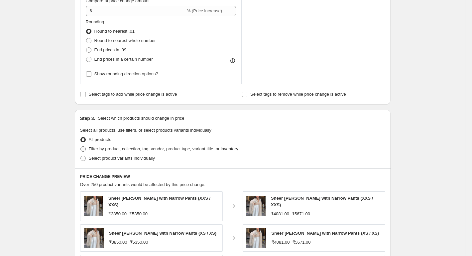
click at [97, 148] on span "Filter by product, collection, tag, vendor, product type, variant title, or inv…" at bounding box center [164, 148] width 150 height 5
click at [81, 146] on input "Filter by product, collection, tag, vendor, product type, variant title, or inv…" at bounding box center [81, 146] width 0 height 0
radio input "true"
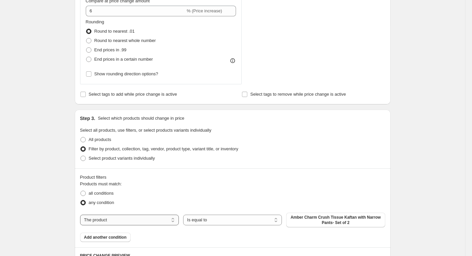
drag, startPoint x: 106, startPoint y: 221, endPoint x: 110, endPoint y: 215, distance: 7.6
click at [106, 221] on select "The product The product's collection The product's tag The product's vendor The…" at bounding box center [129, 219] width 99 height 11
select select "collection"
click at [340, 218] on span "Coord Set GST" at bounding box center [336, 217] width 28 height 5
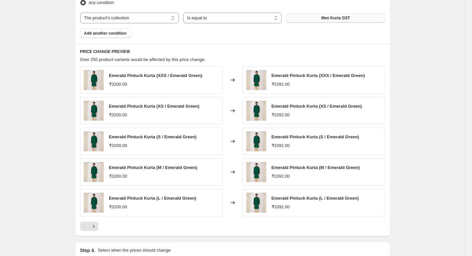
scroll to position [583, 0]
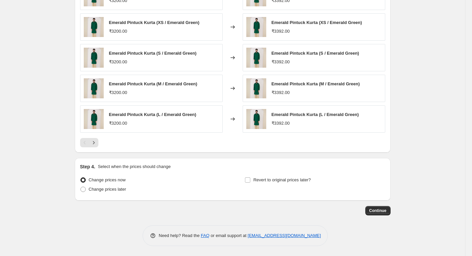
click at [107, 187] on span "Change prices later" at bounding box center [108, 188] width 38 height 5
click at [81, 187] on input "Change prices later" at bounding box center [81, 186] width 0 height 0
radio input "true"
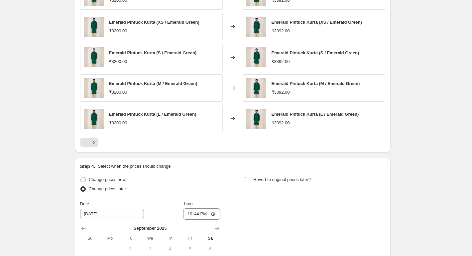
click at [212, 206] on div "Time" at bounding box center [201, 203] width 37 height 7
click at [213, 209] on input "22:44" at bounding box center [201, 213] width 37 height 11
click at [216, 211] on input "22:44" at bounding box center [201, 213] width 37 height 11
type input "06:30"
click at [261, 198] on div "Change prices now Change prices later Date [DATE] Time 06:[DATE] Mo Tu We Th Fr…" at bounding box center [232, 236] width 305 height 122
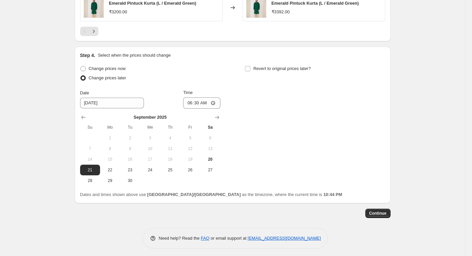
scroll to position [697, 0]
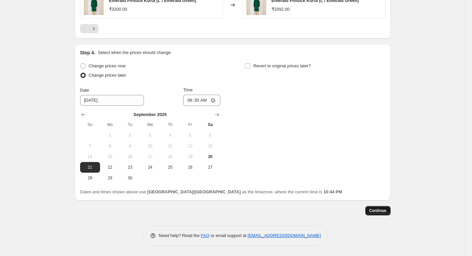
click at [375, 211] on span "Continue" at bounding box center [378, 210] width 17 height 5
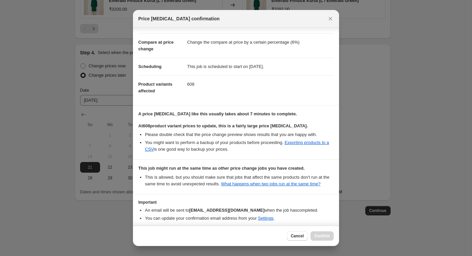
scroll to position [53, 0]
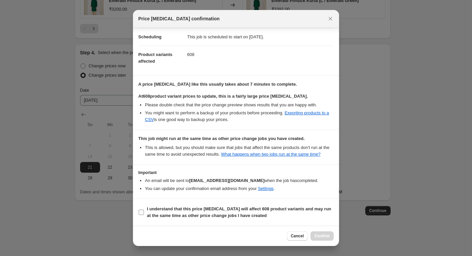
click at [151, 211] on b "I understand that this price change job will affect 608 product variants and ma…" at bounding box center [239, 212] width 184 height 12
click at [144, 211] on input "I understand that this price change job will affect 608 product variants and ma…" at bounding box center [141, 211] width 5 height 5
checkbox input "true"
click at [326, 233] on span "Confirm" at bounding box center [322, 235] width 15 height 5
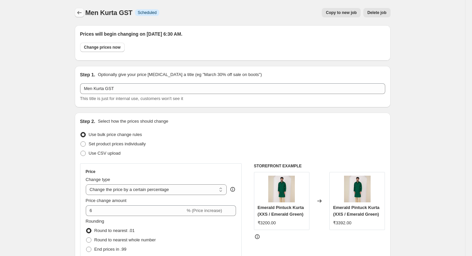
click at [84, 15] on button "Price change jobs" at bounding box center [79, 12] width 9 height 9
